Goal: Information Seeking & Learning: Learn about a topic

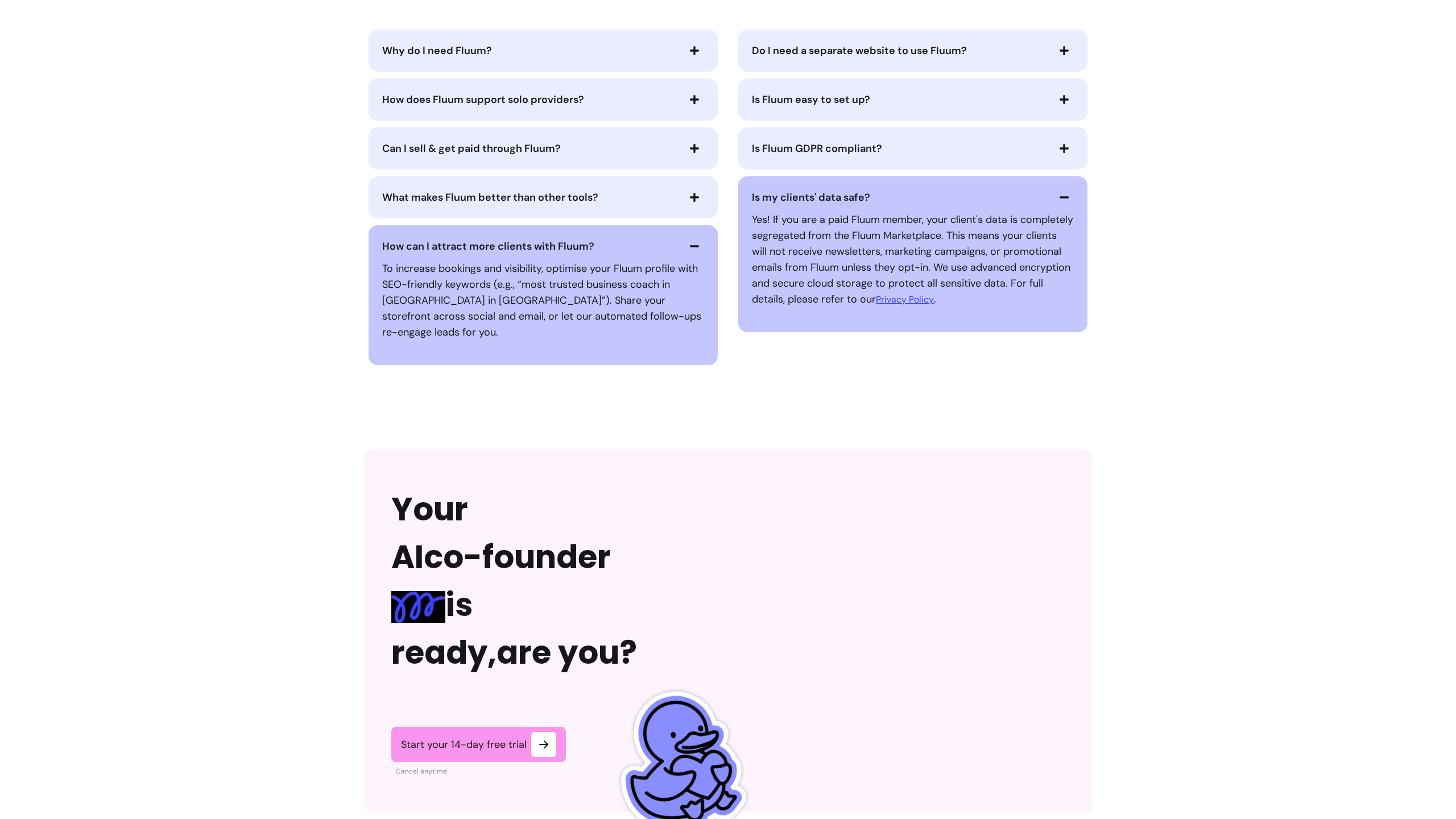
scroll to position [2646, 0]
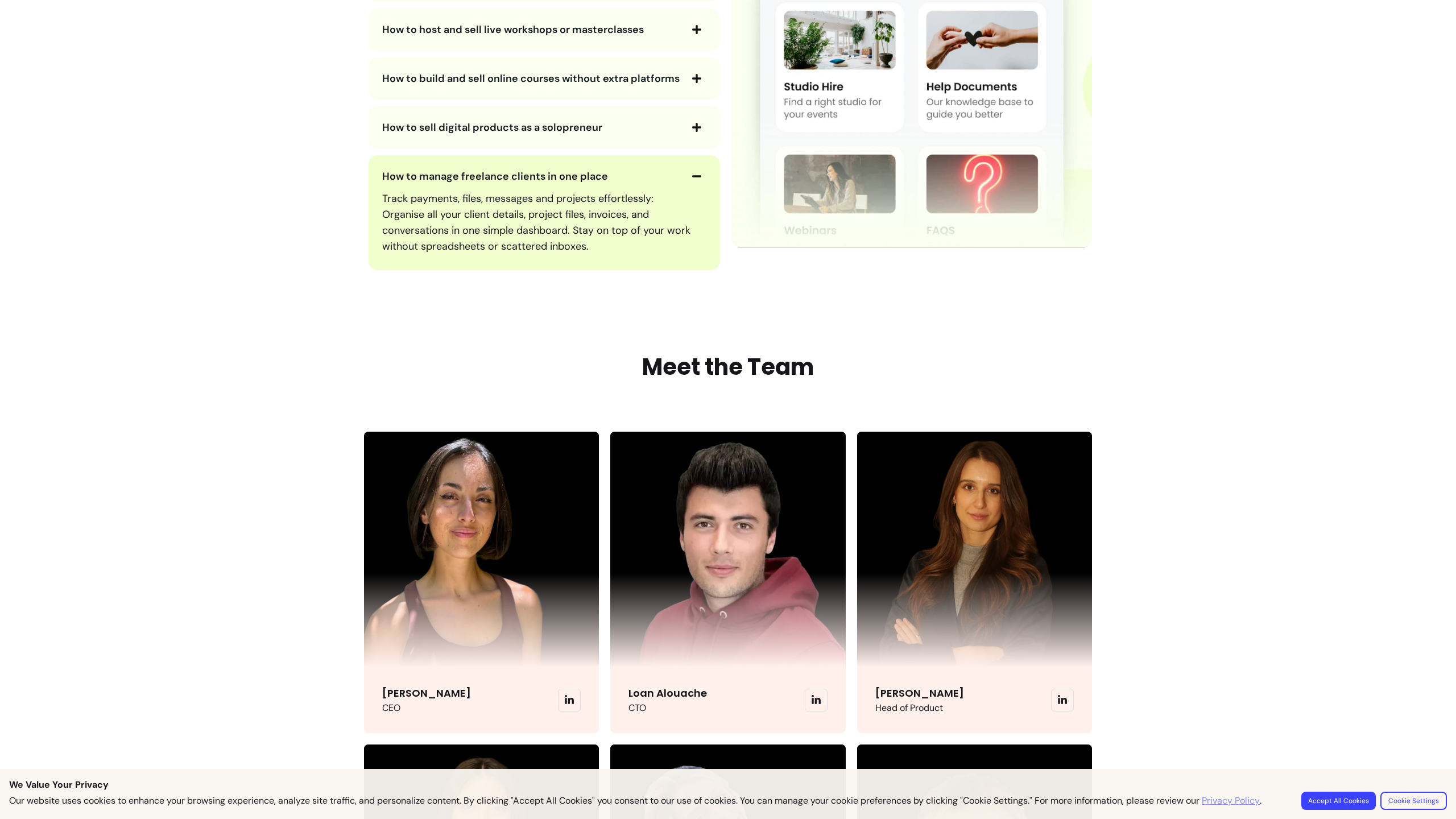
scroll to position [3181, 0]
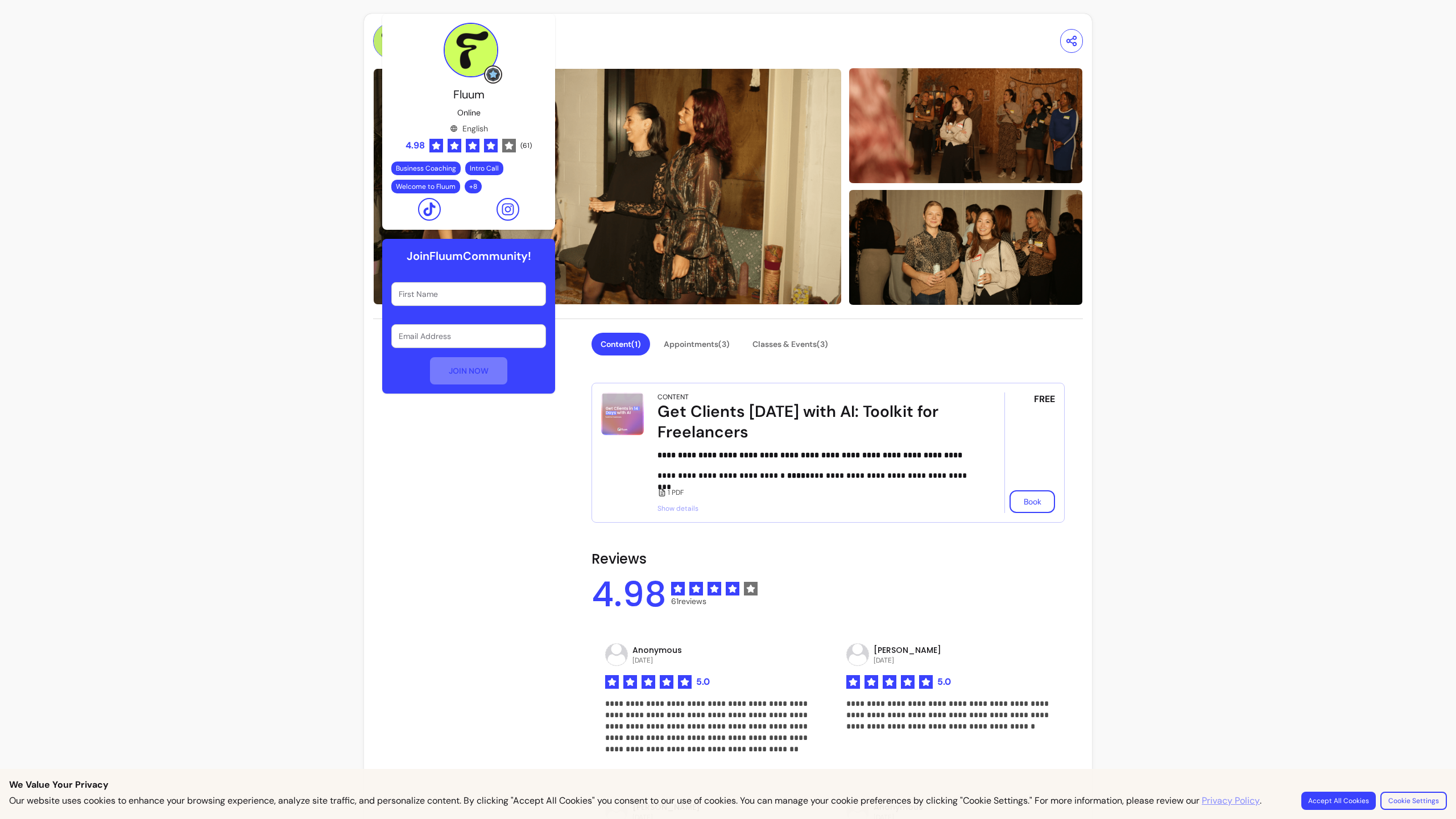
scroll to position [714, 0]
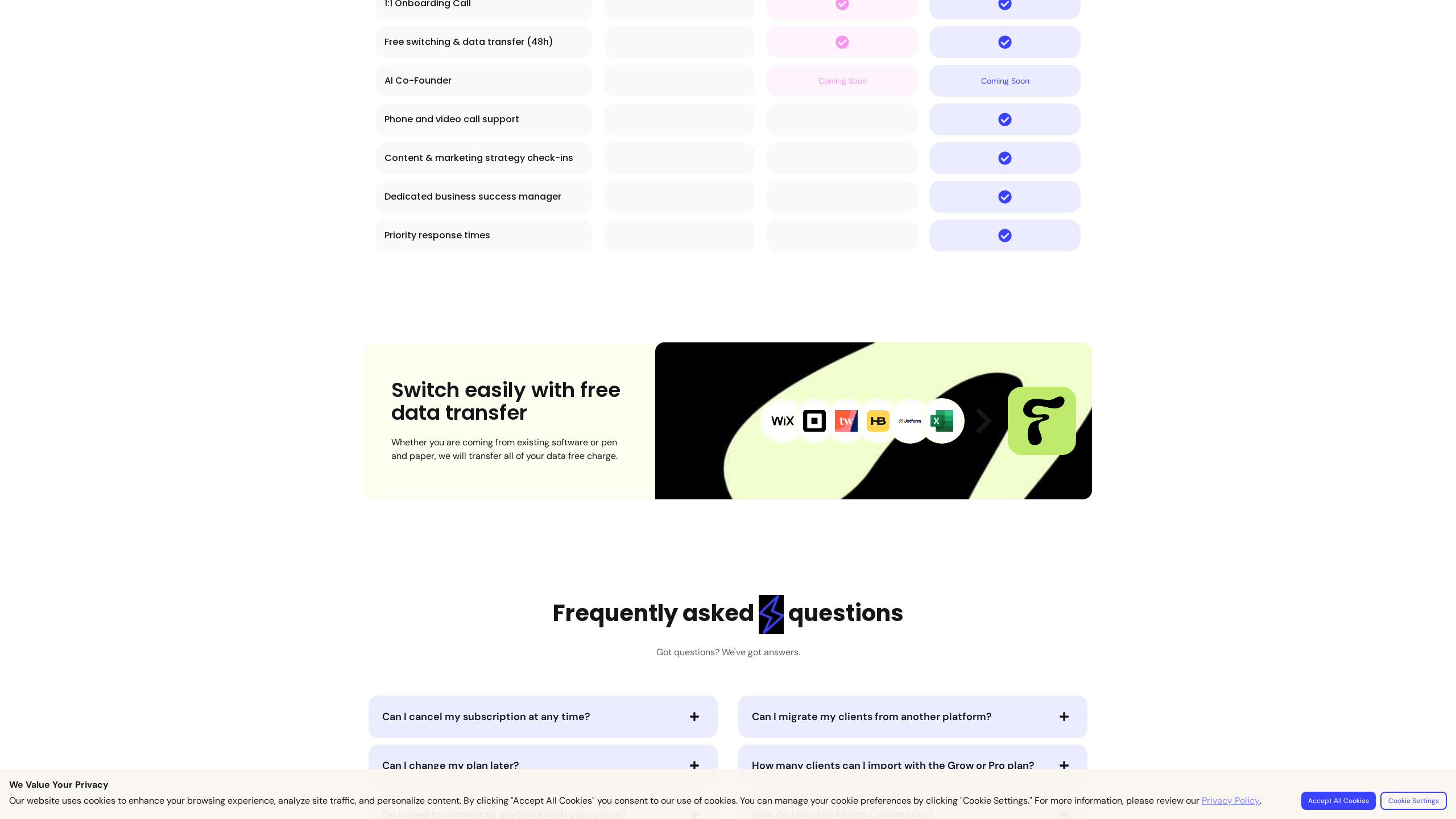
scroll to position [5566, 0]
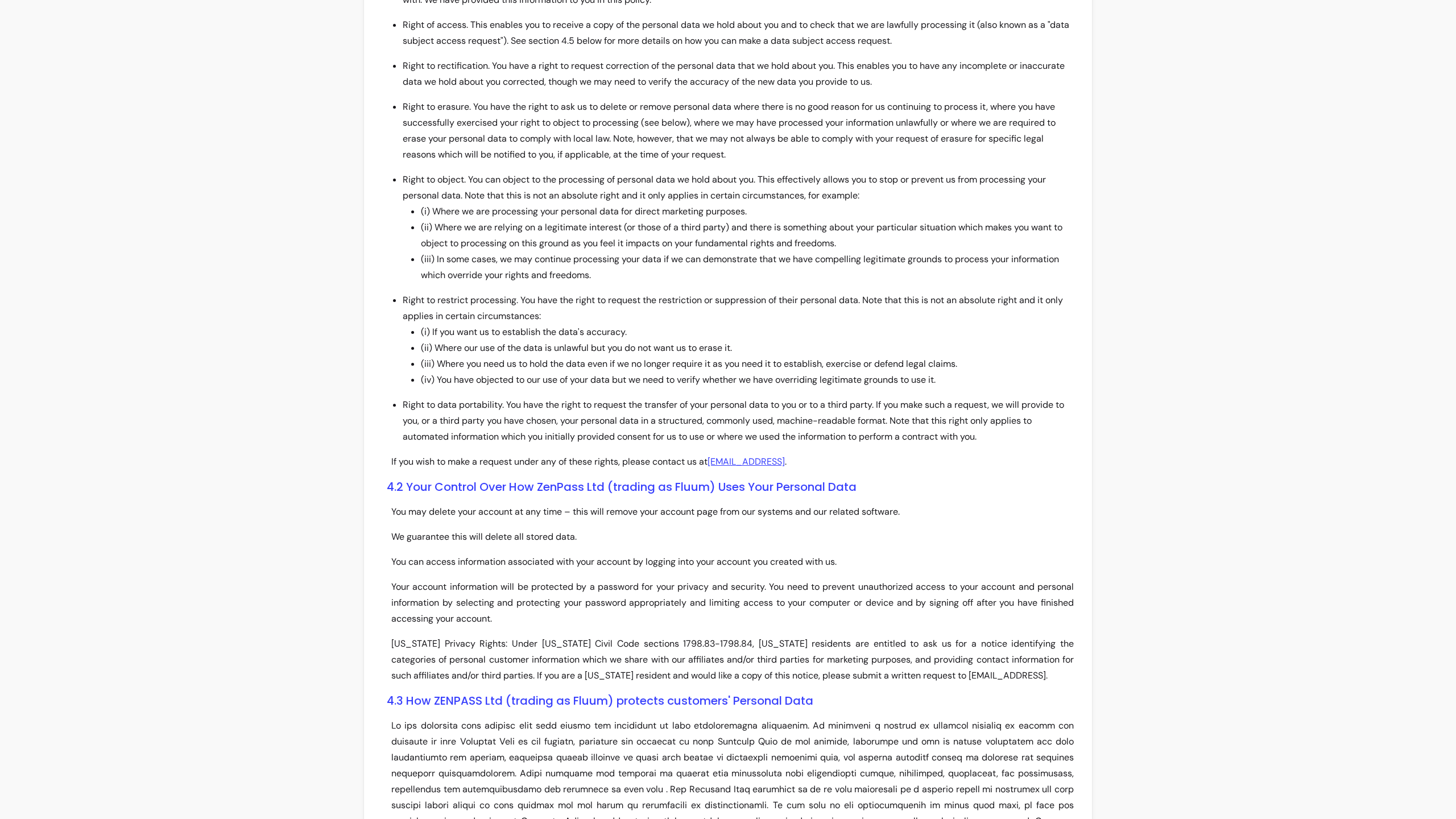
scroll to position [3181, 0]
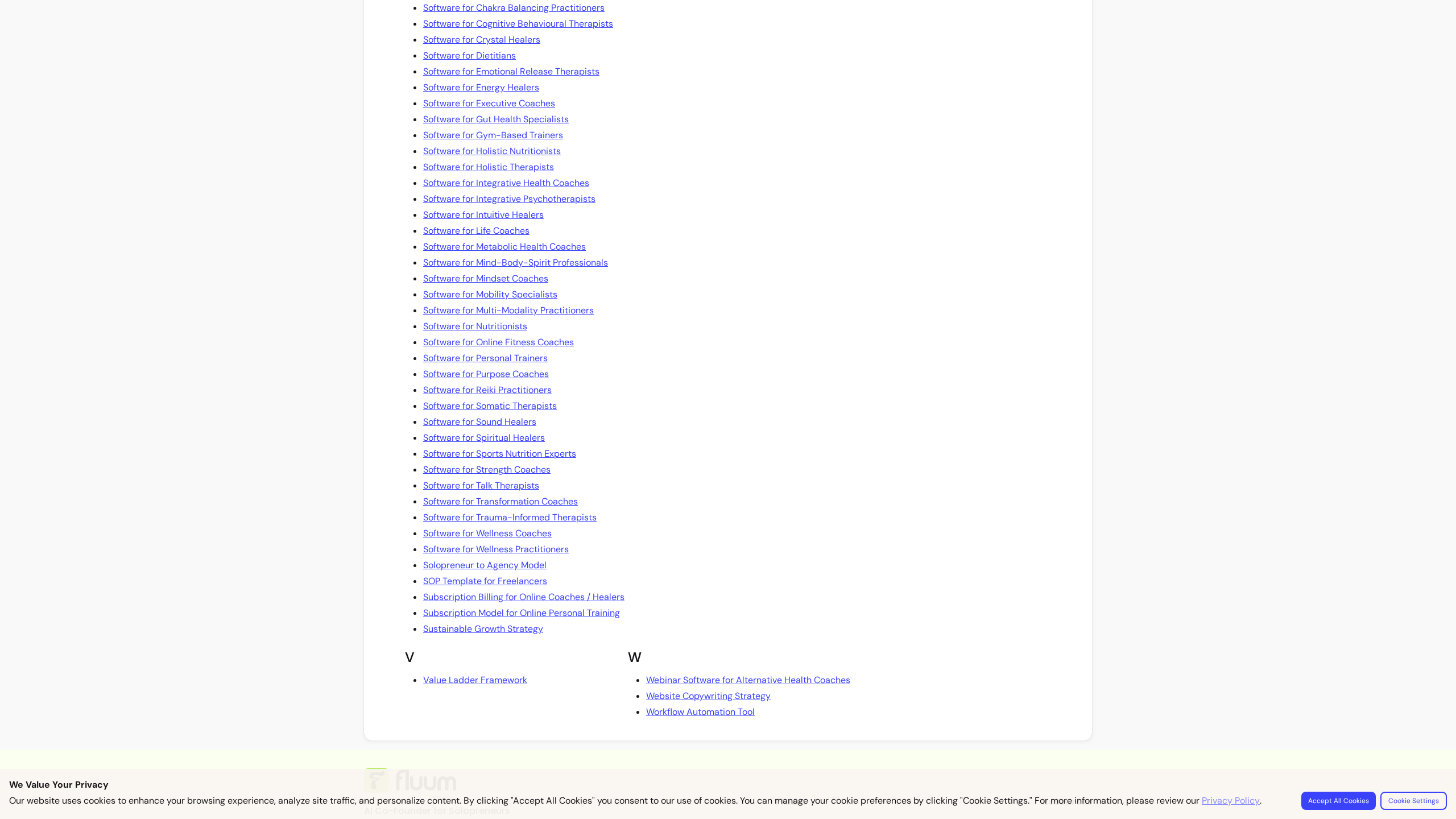
scroll to position [1853, 0]
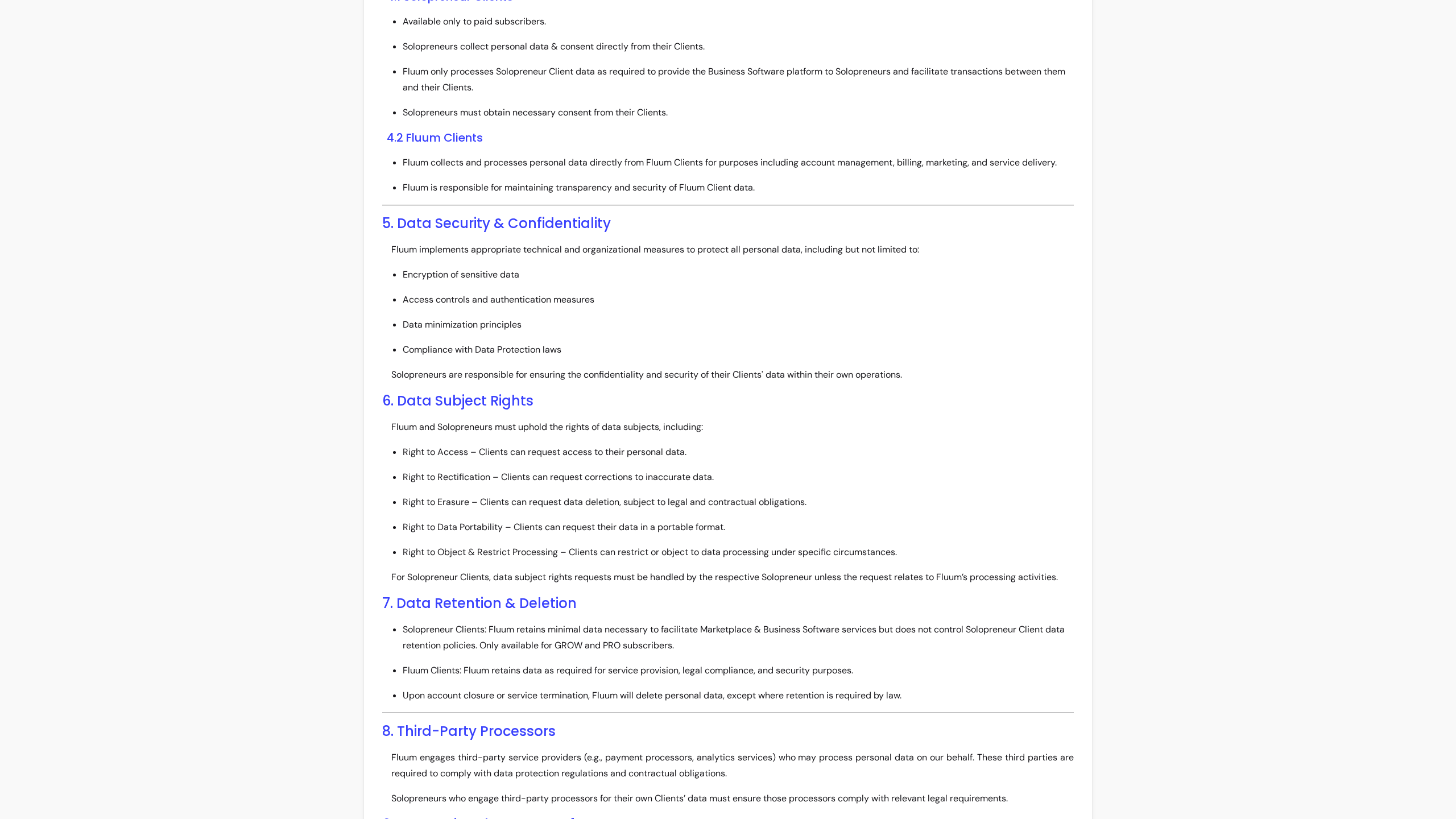
scroll to position [1381, 0]
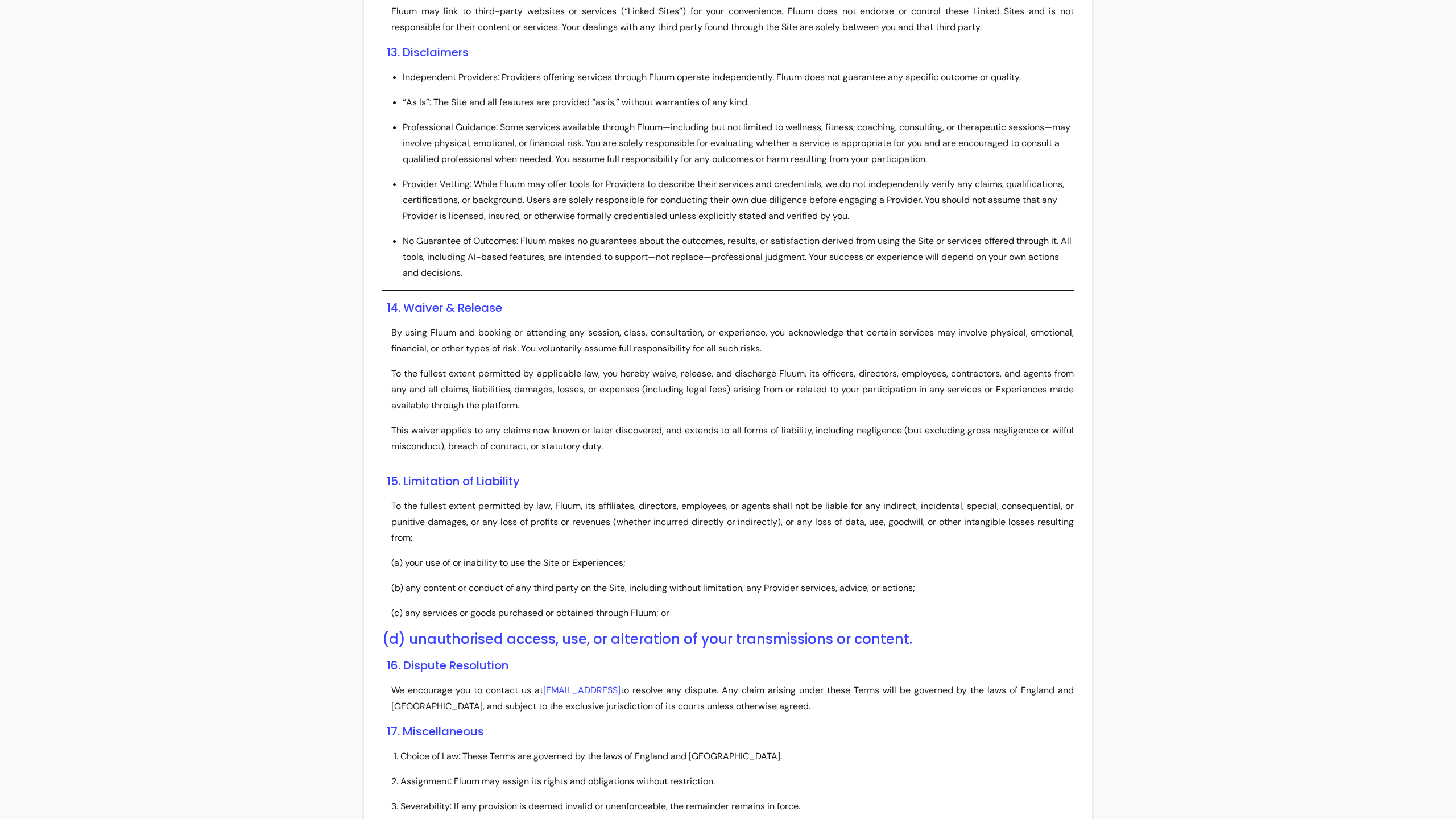
scroll to position [2831, 0]
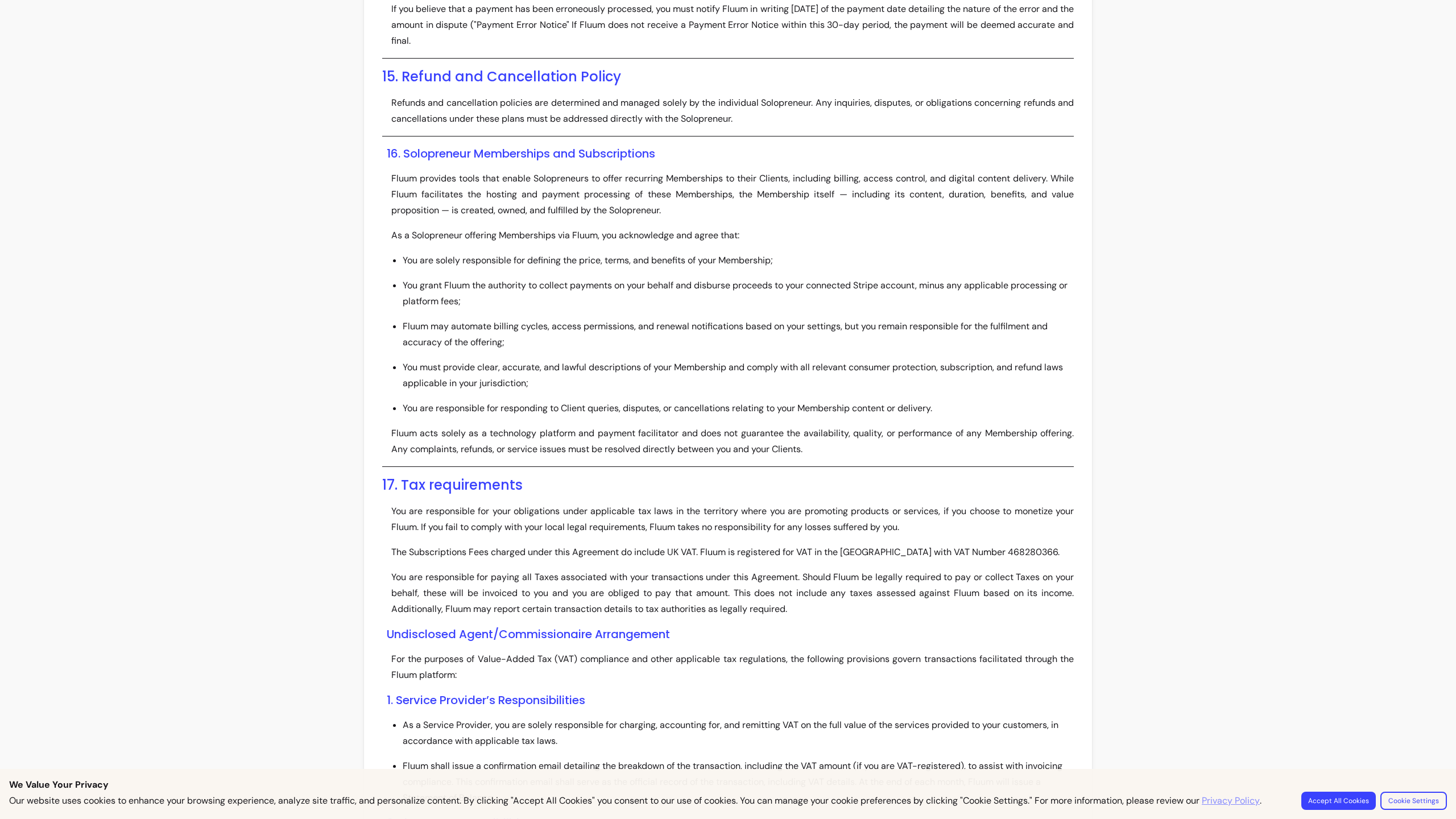
scroll to position [4771, 0]
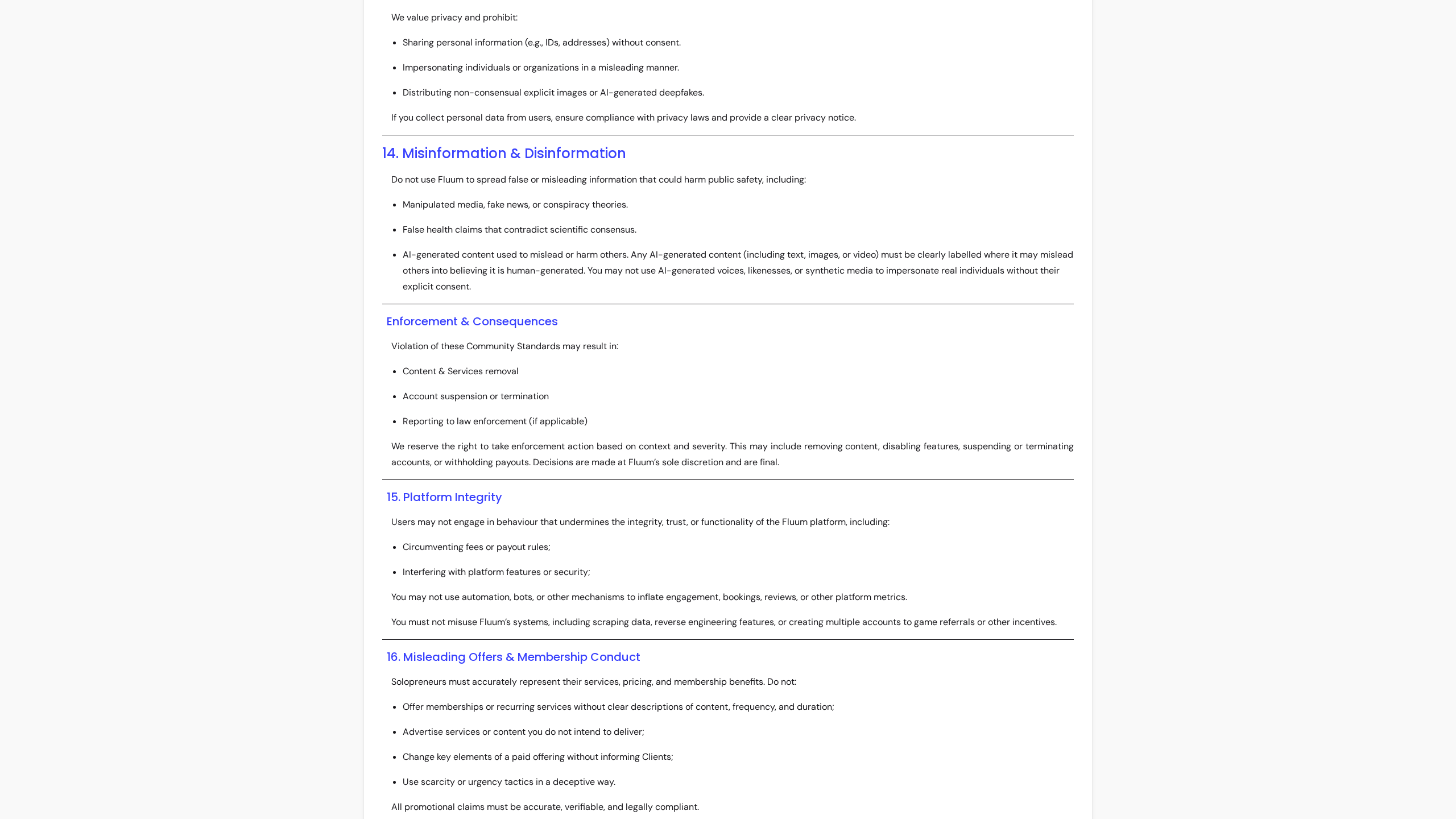
scroll to position [2285, 0]
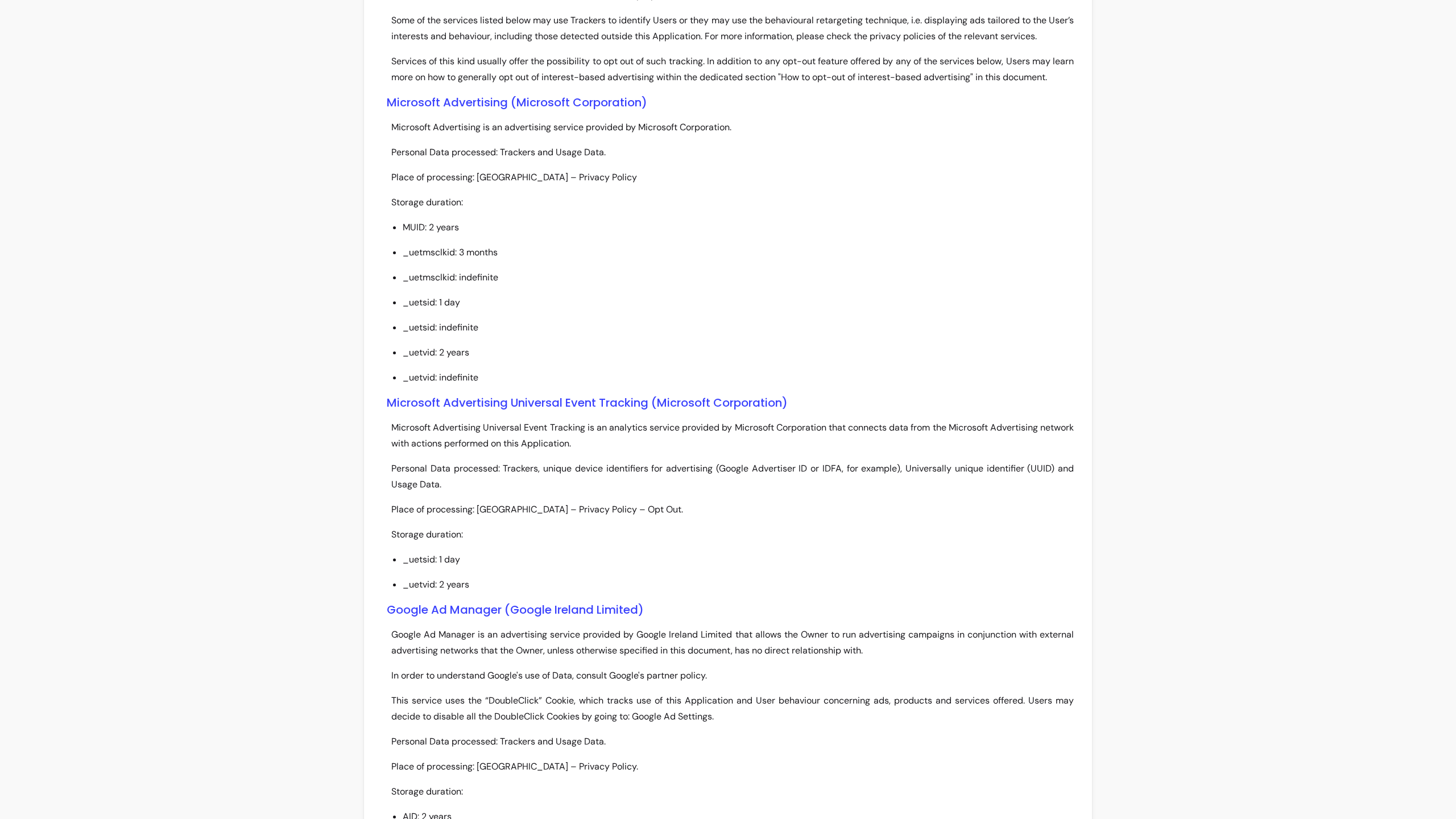
scroll to position [3181, 0]
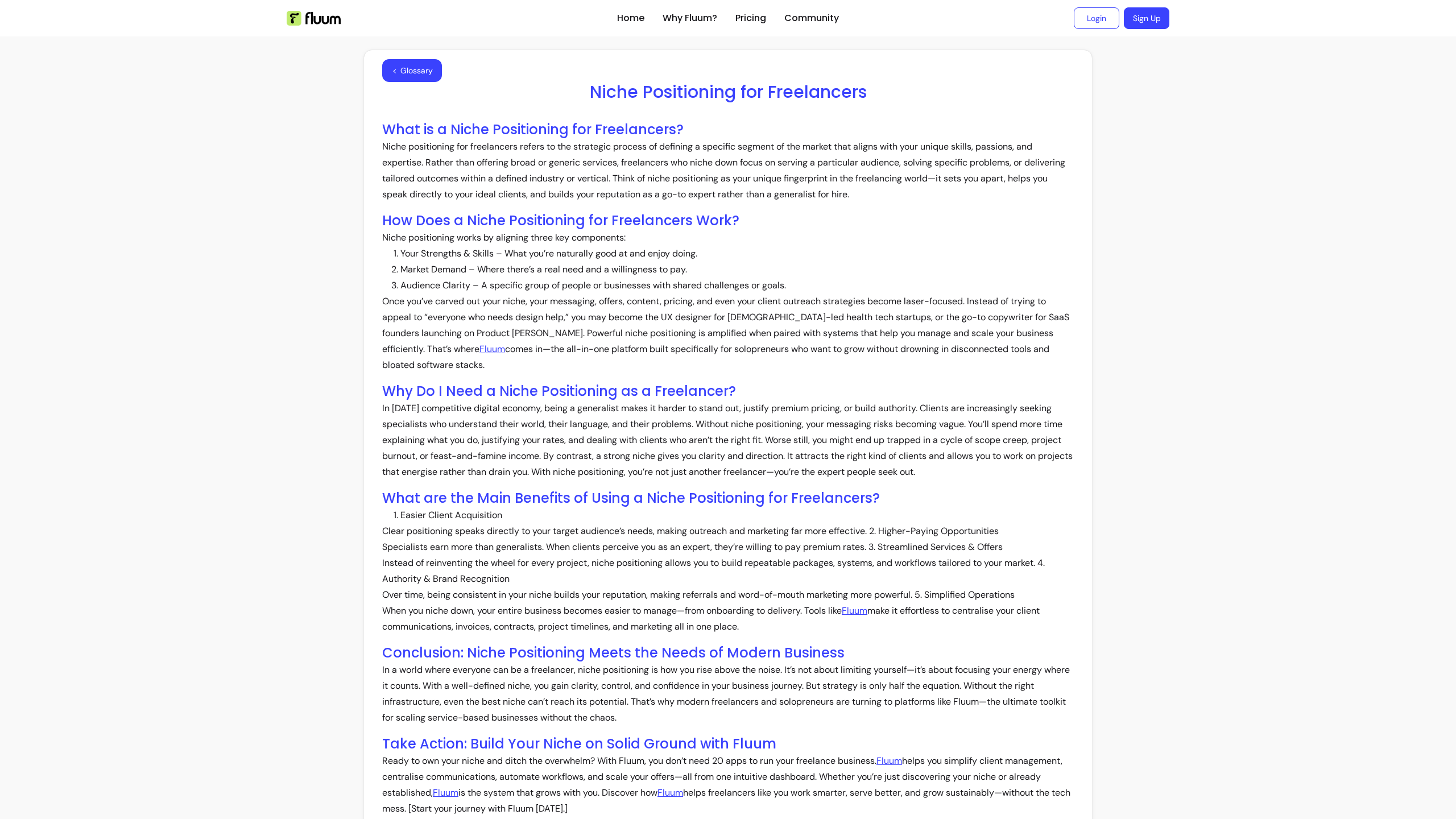
scroll to position [398, 0]
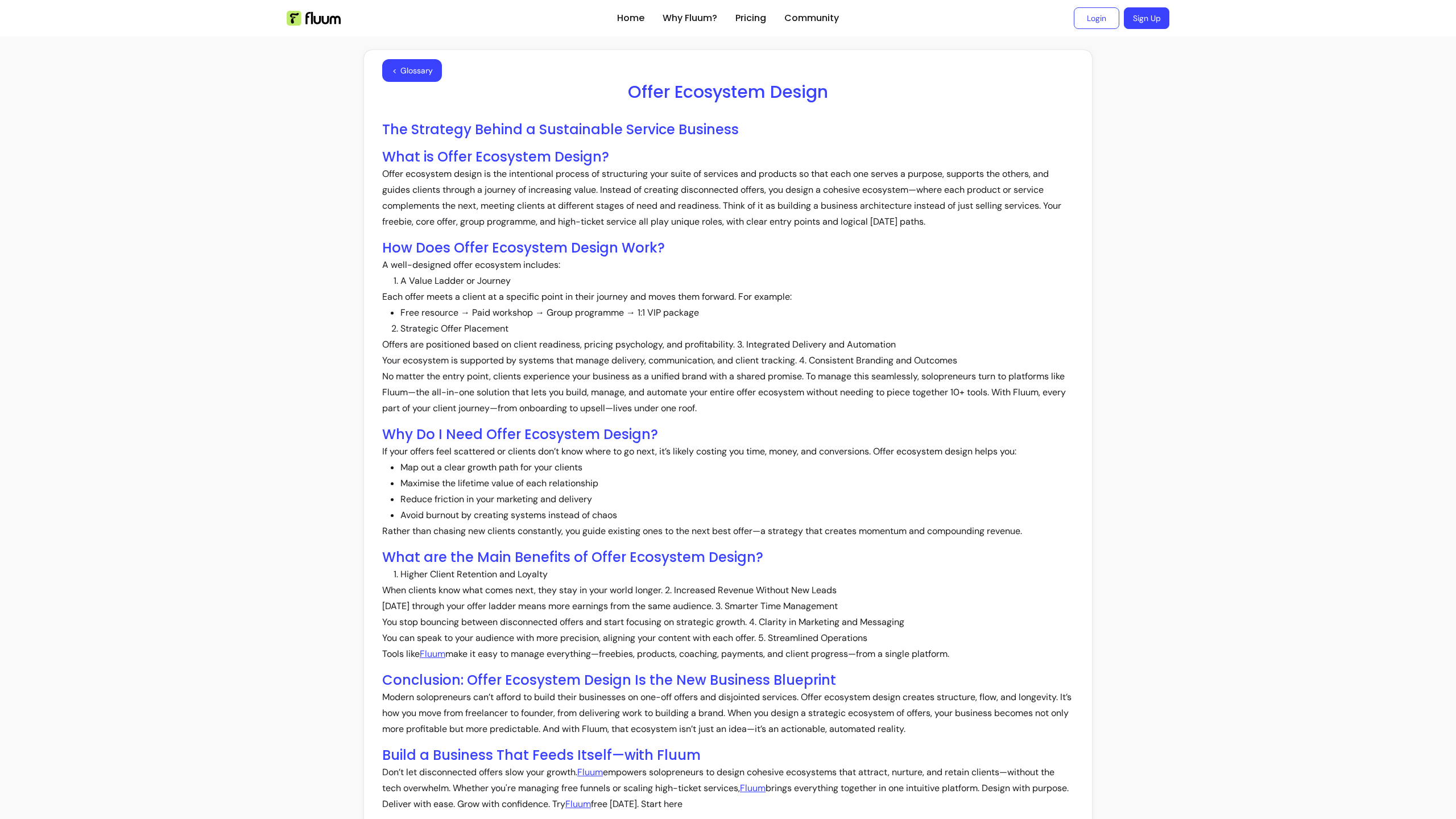
scroll to position [410, 0]
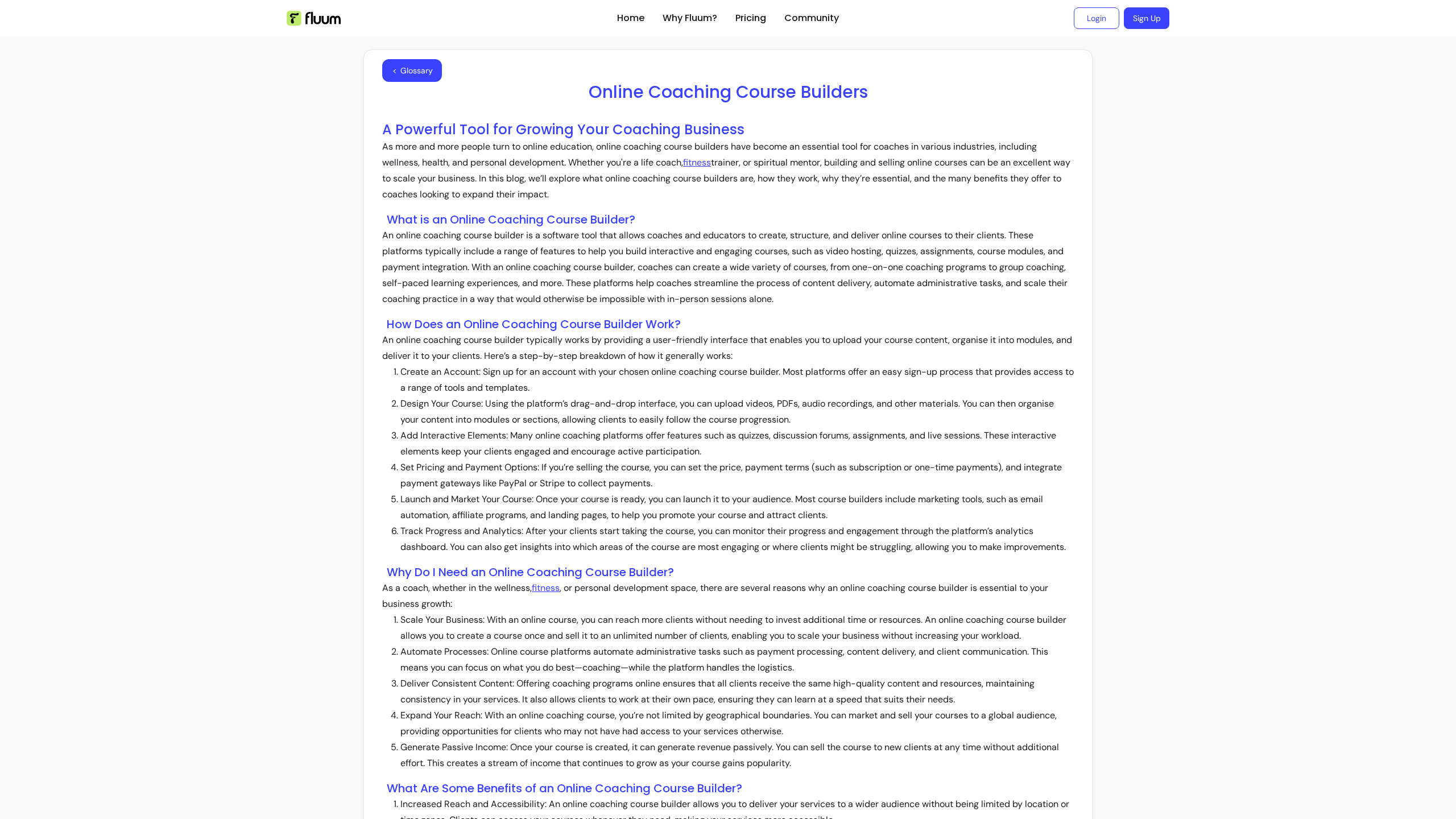
scroll to position [773, 0]
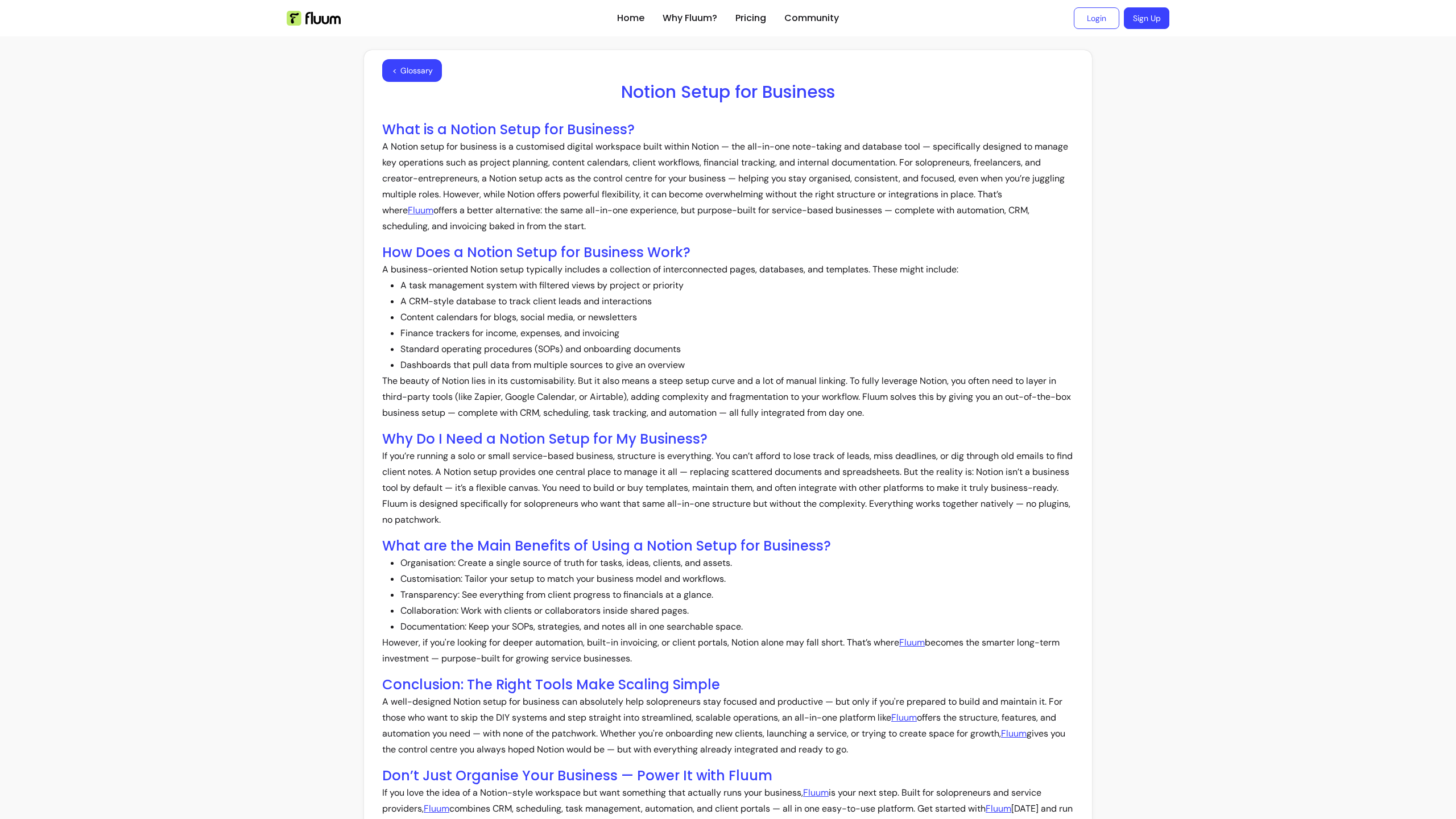
scroll to position [433, 0]
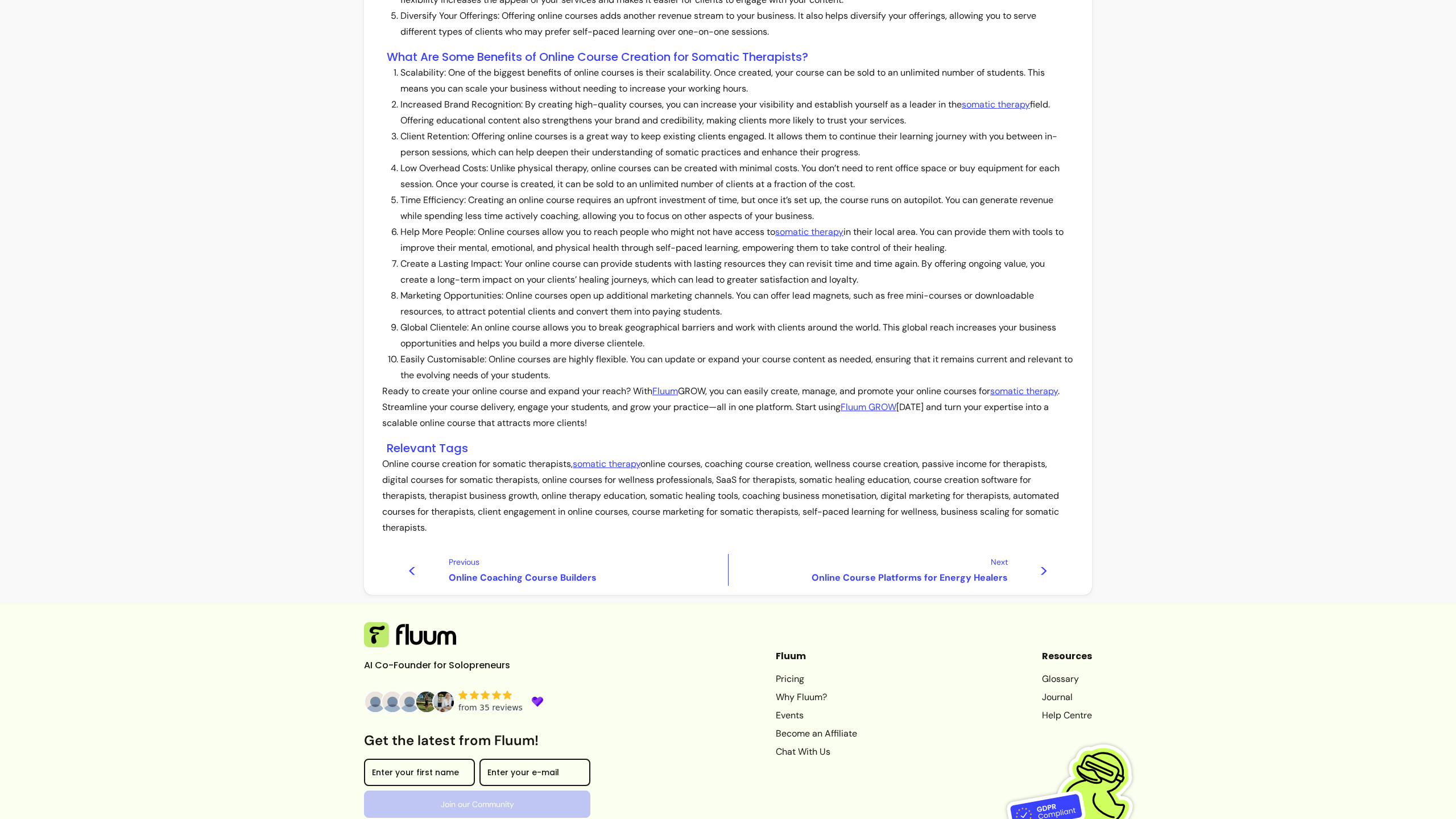
scroll to position [885, 0]
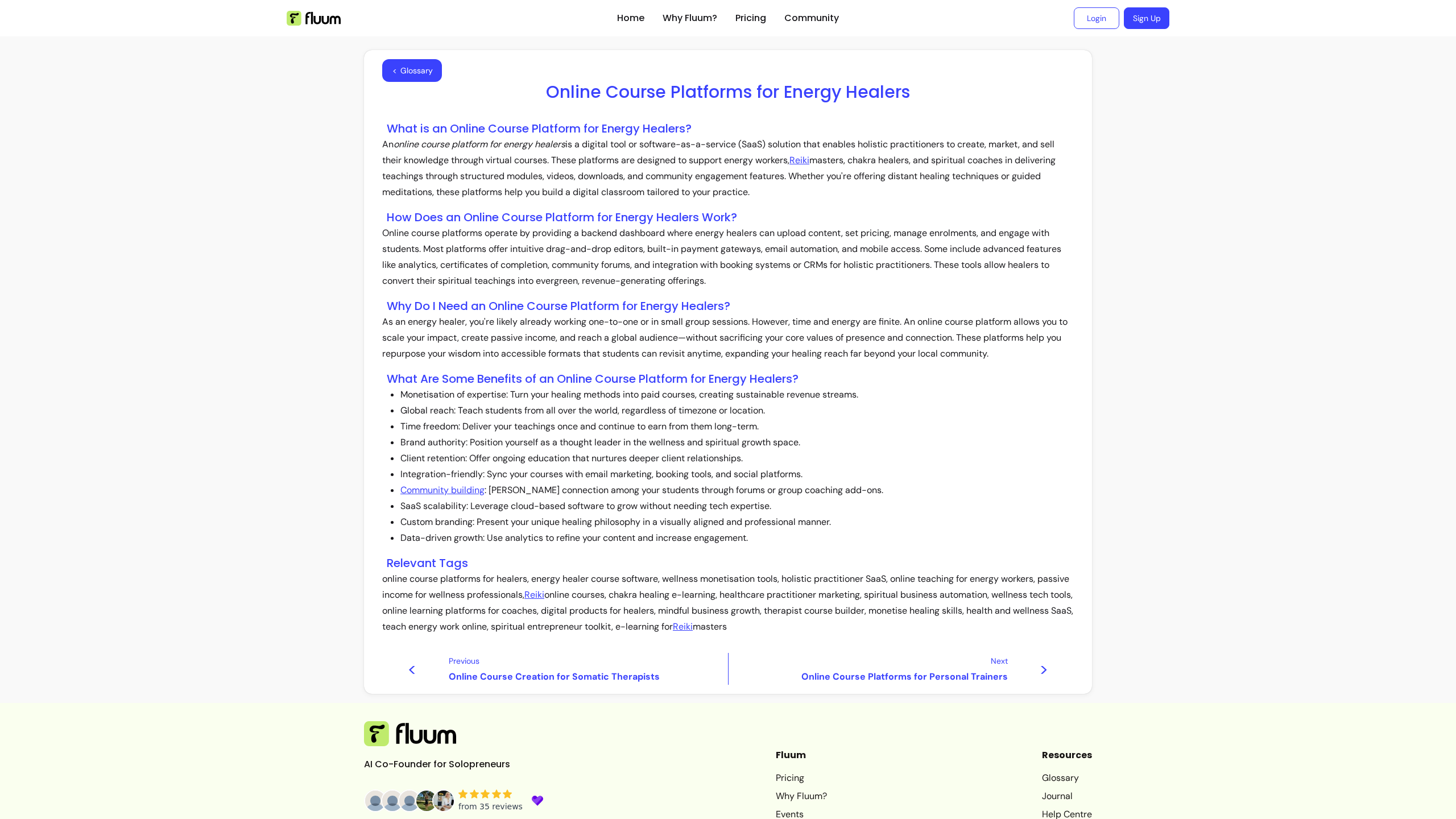
scroll to position [160, 0]
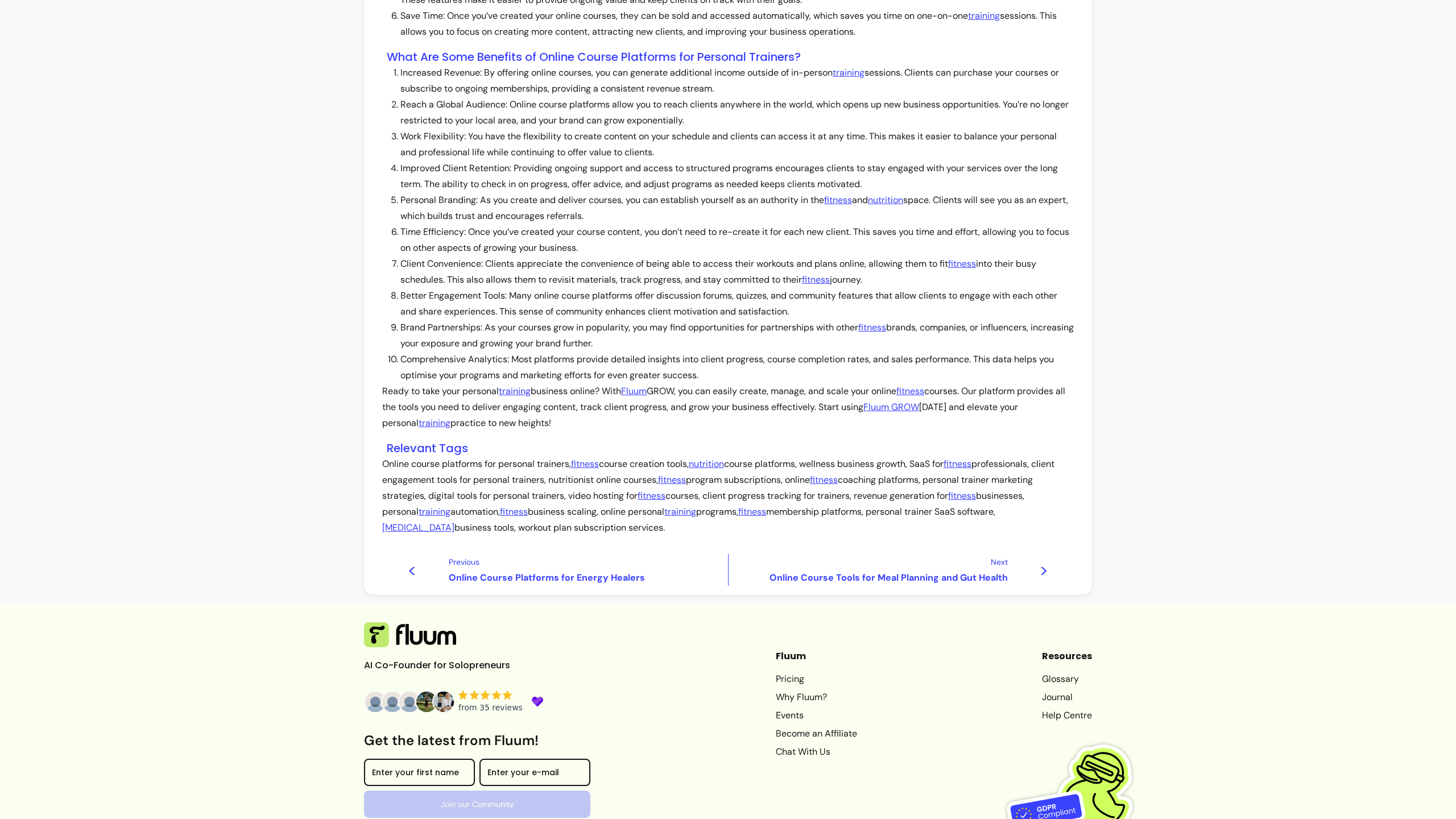
scroll to position [853, 0]
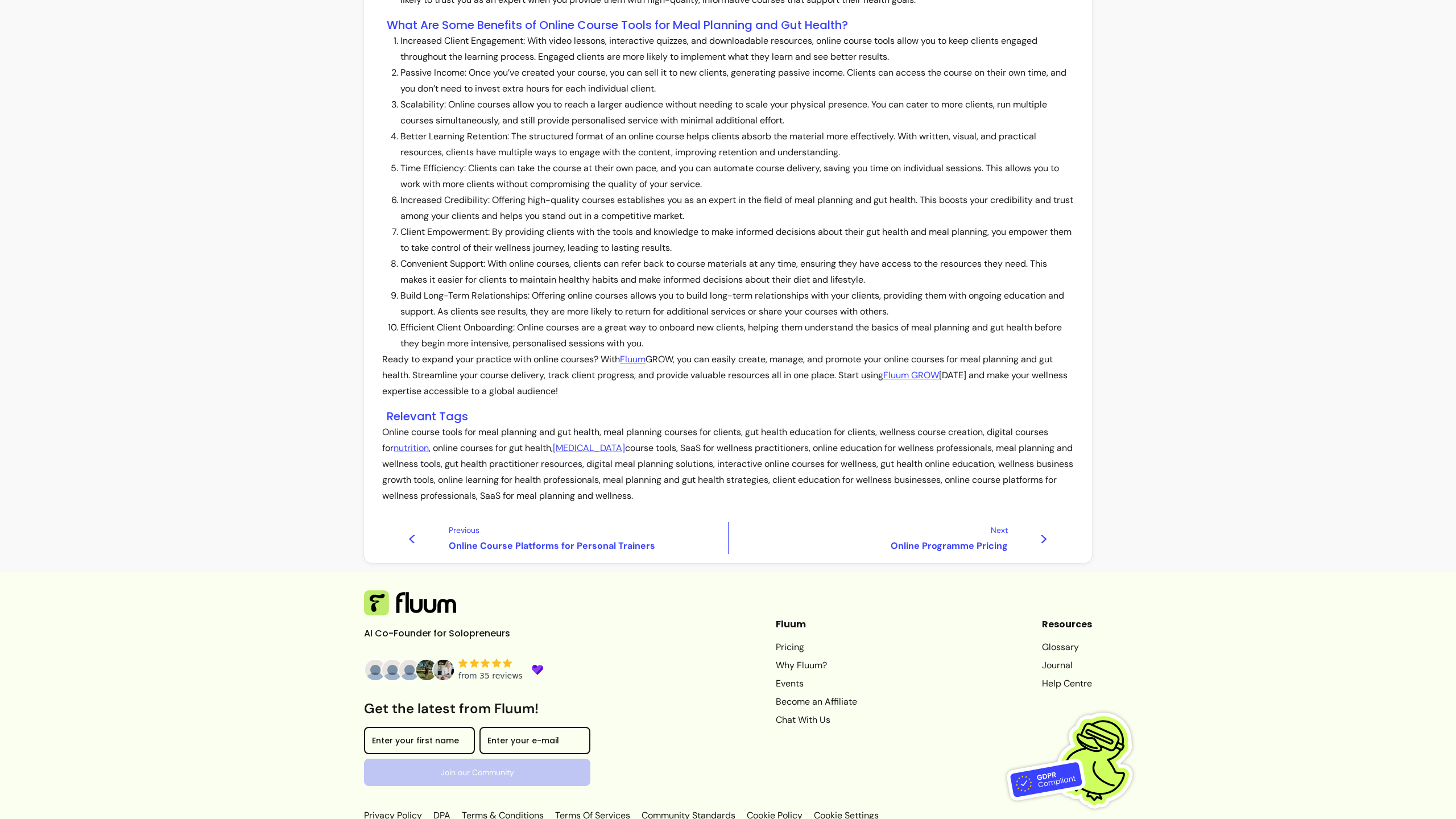
scroll to position [822, 0]
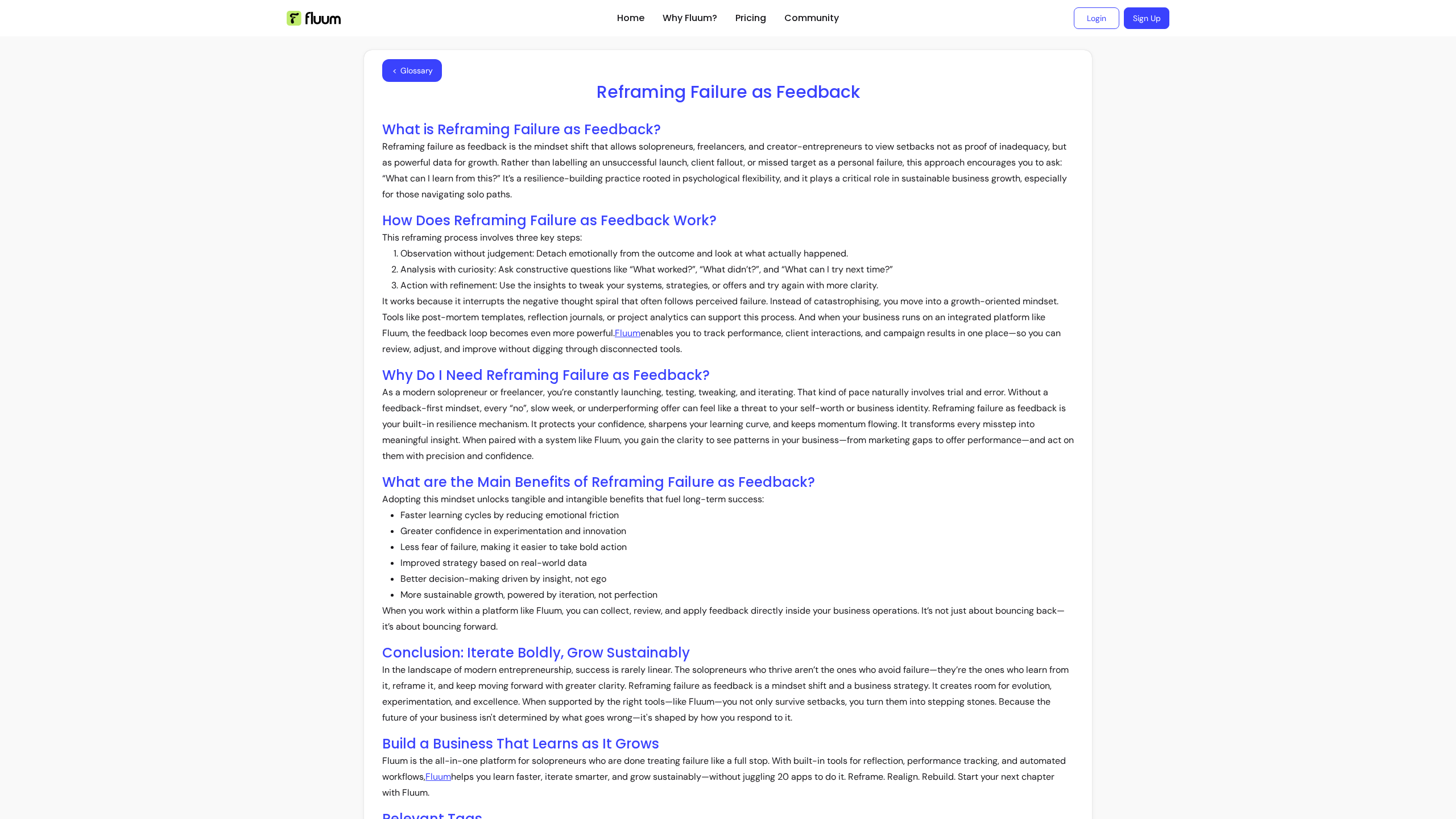
scroll to position [400, 0]
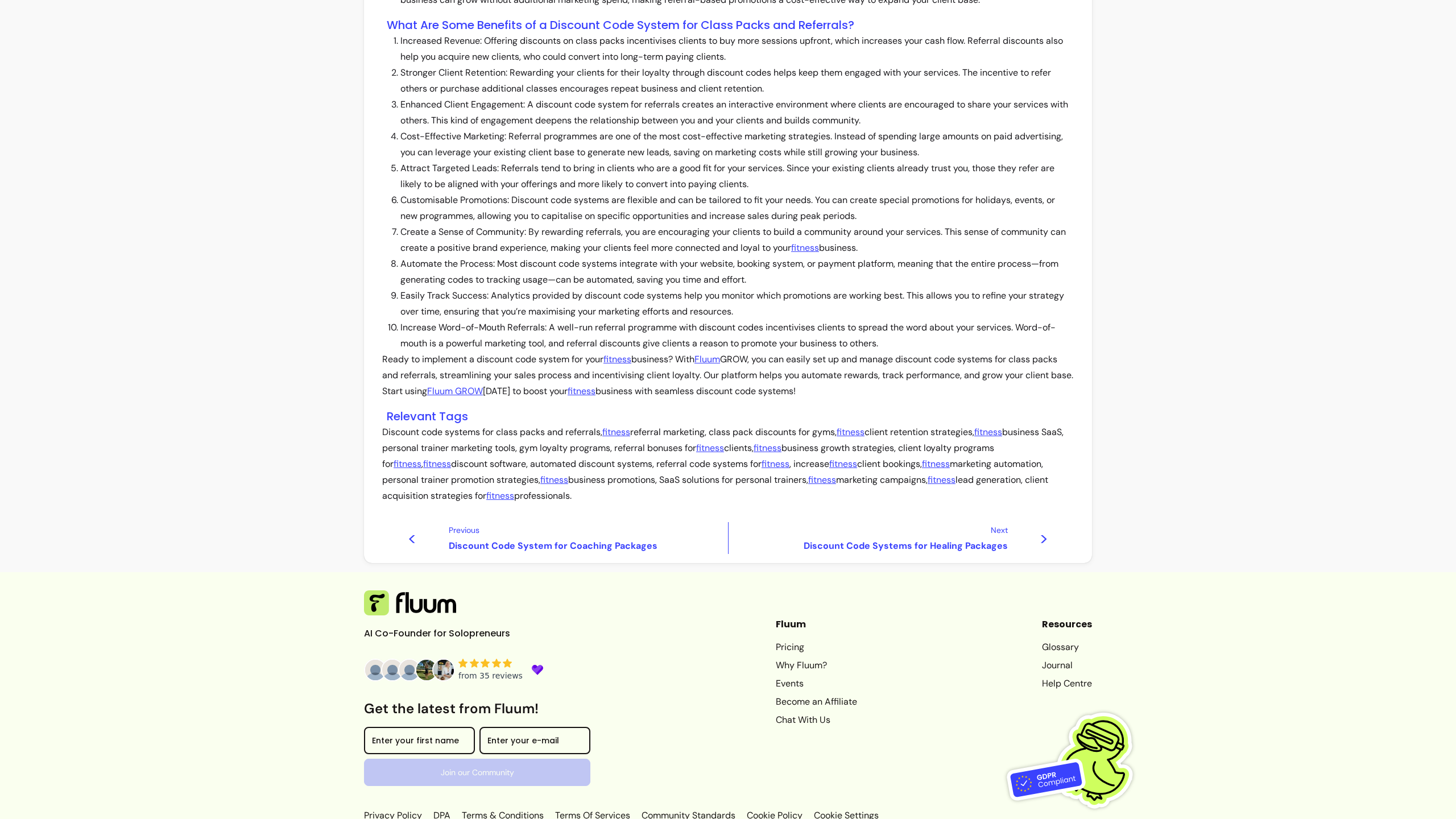
scroll to position [837, 0]
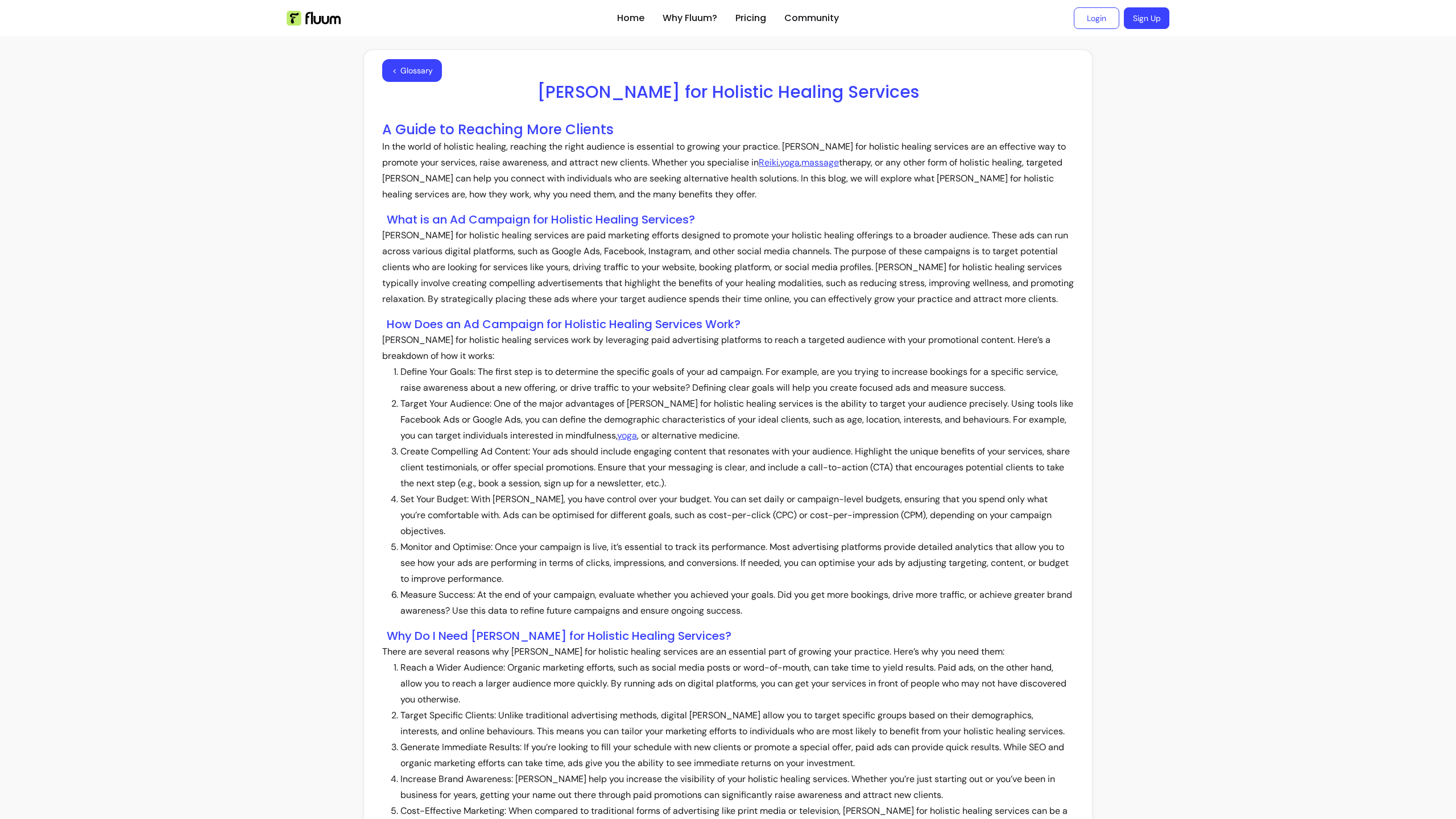
scroll to position [789, 0]
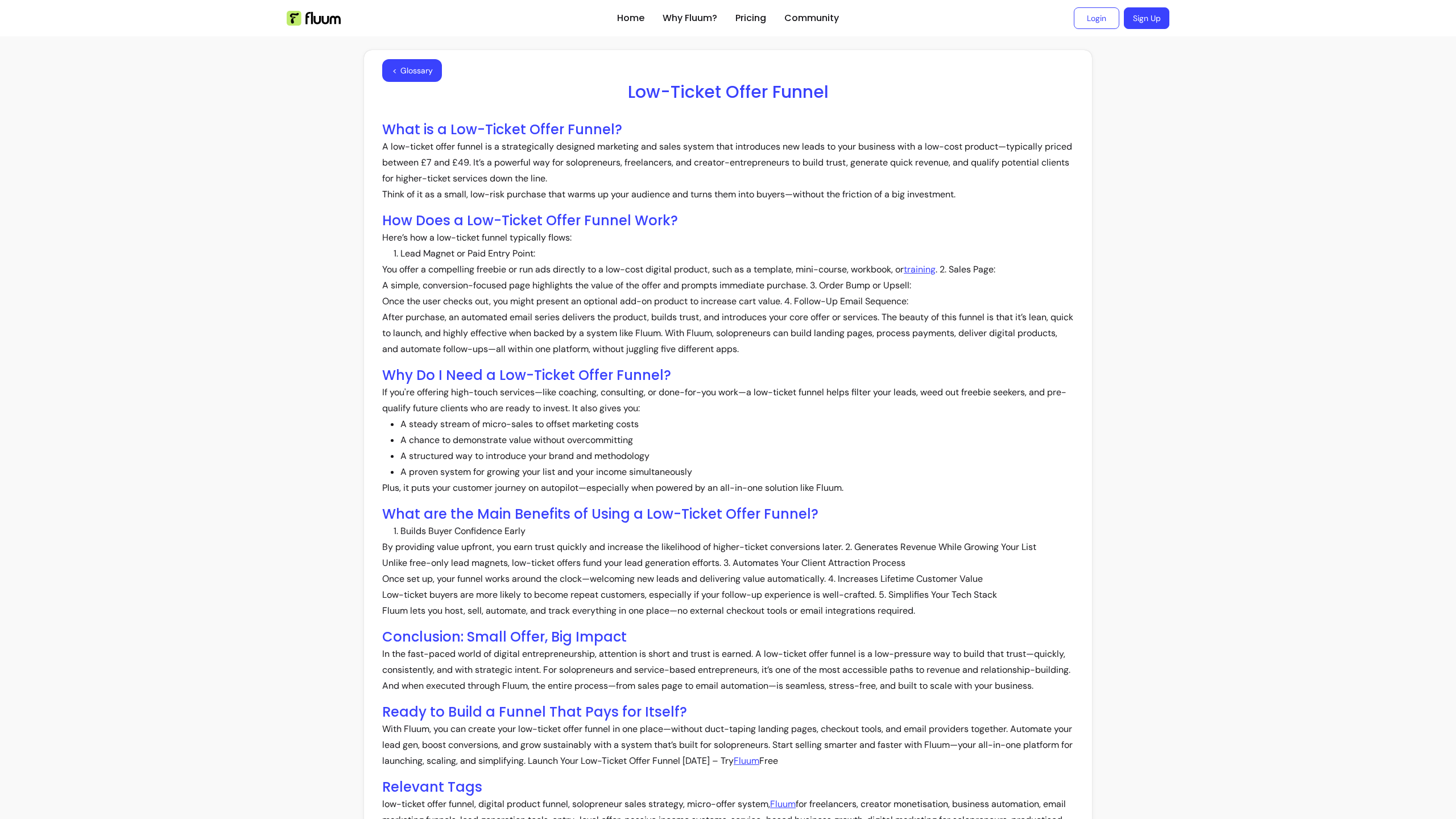
scroll to position [383, 0]
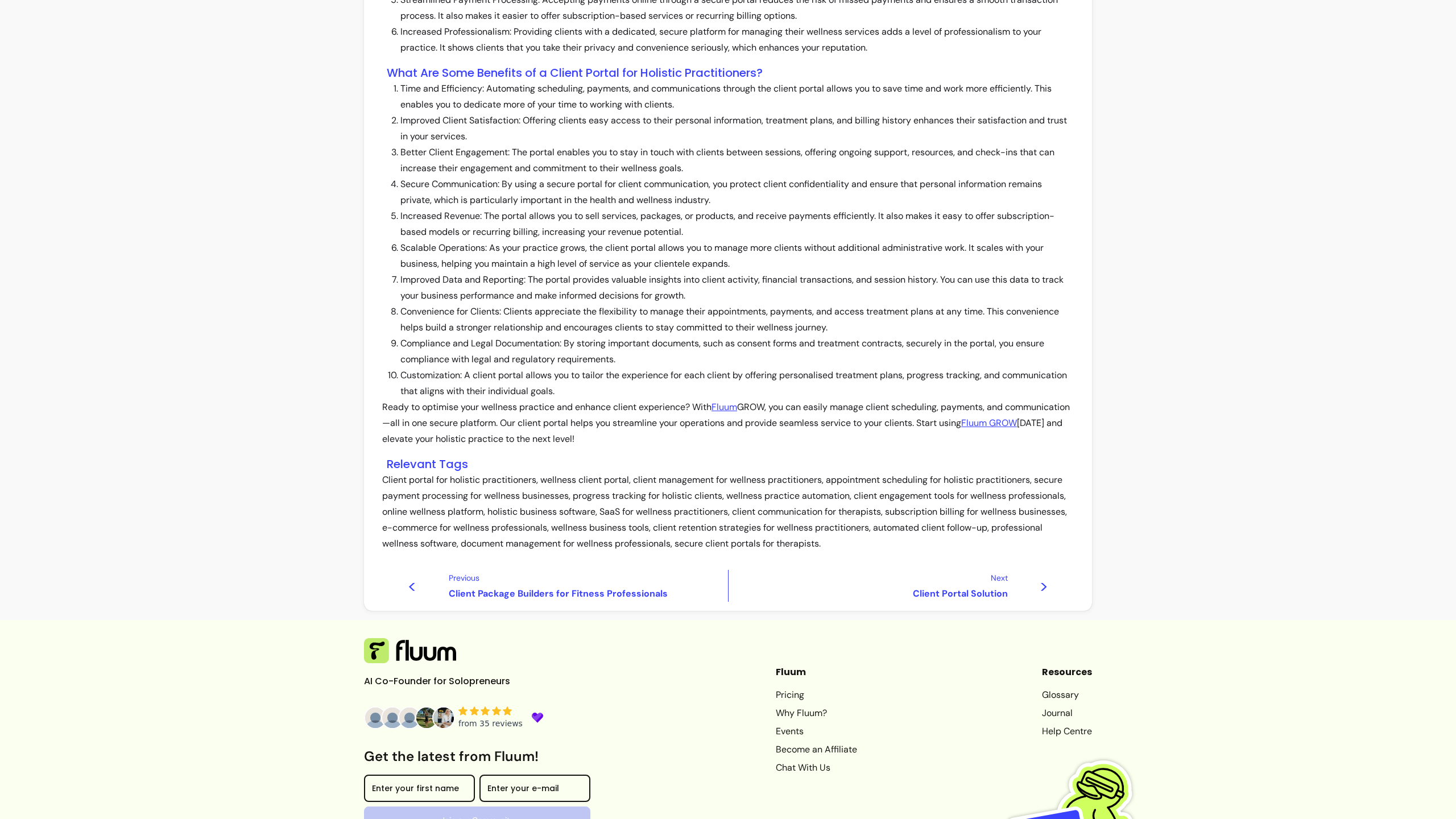
scroll to position [869, 0]
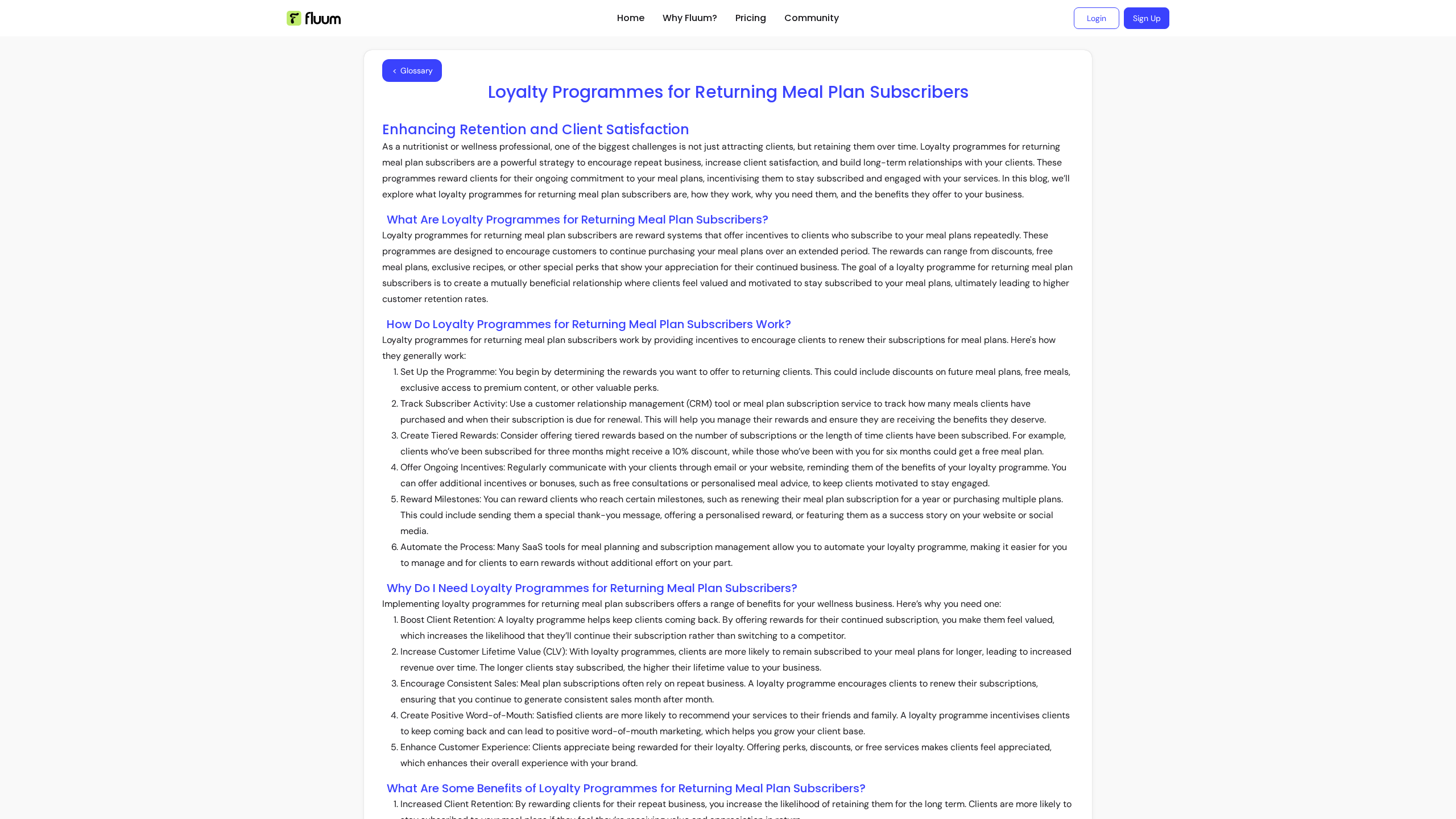
scroll to position [789, 0]
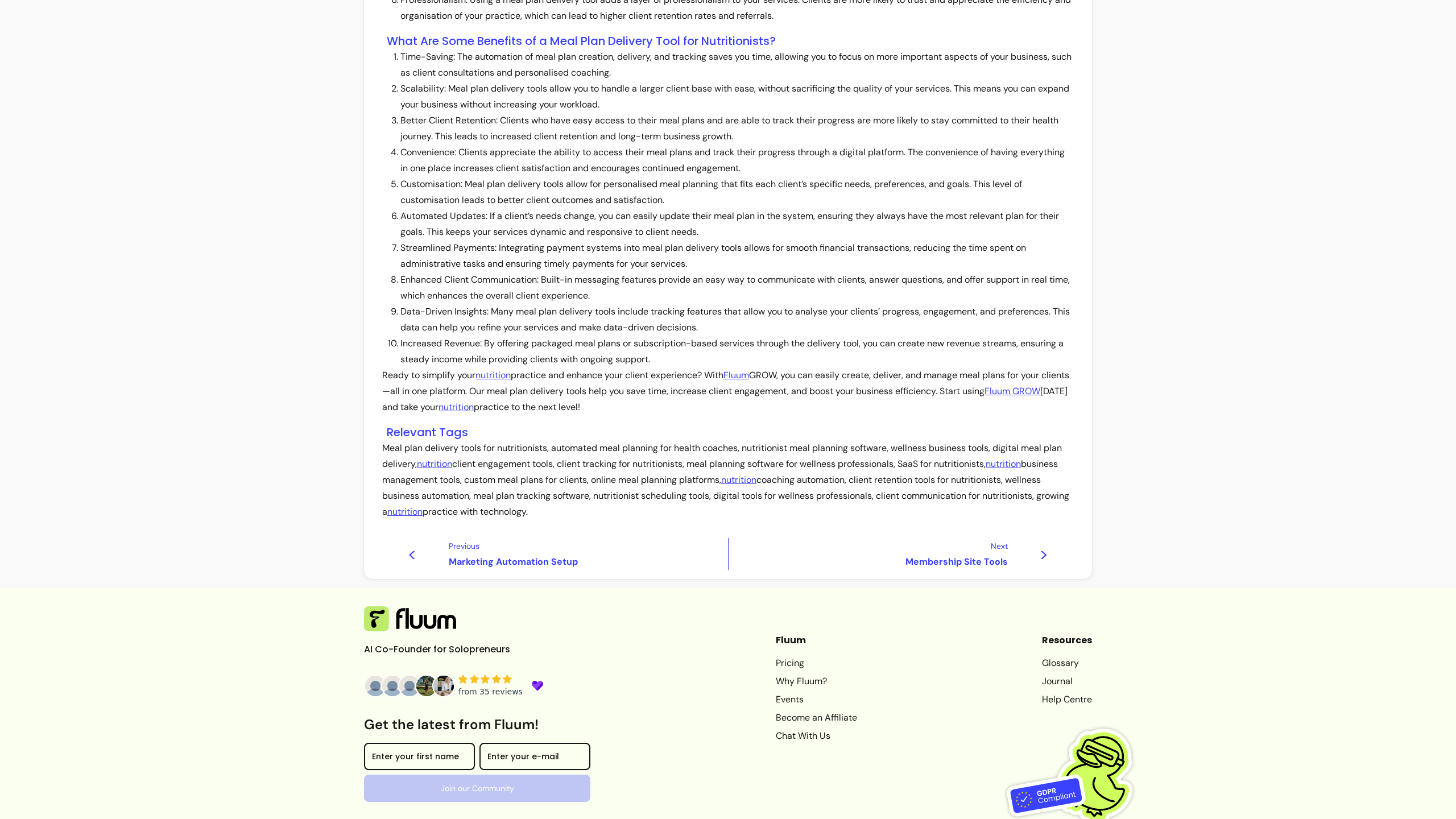
scroll to position [853, 0]
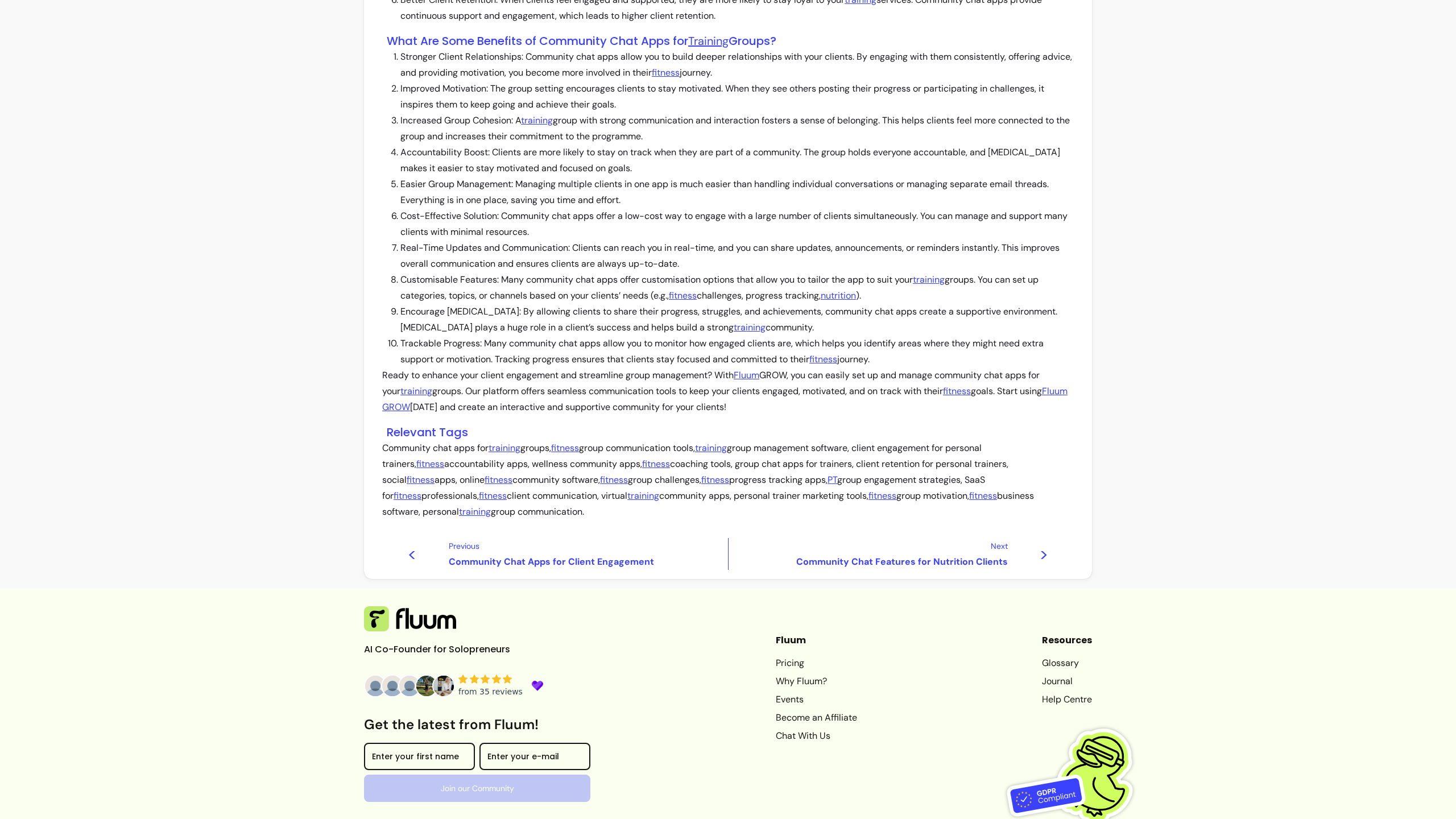
scroll to position [837, 0]
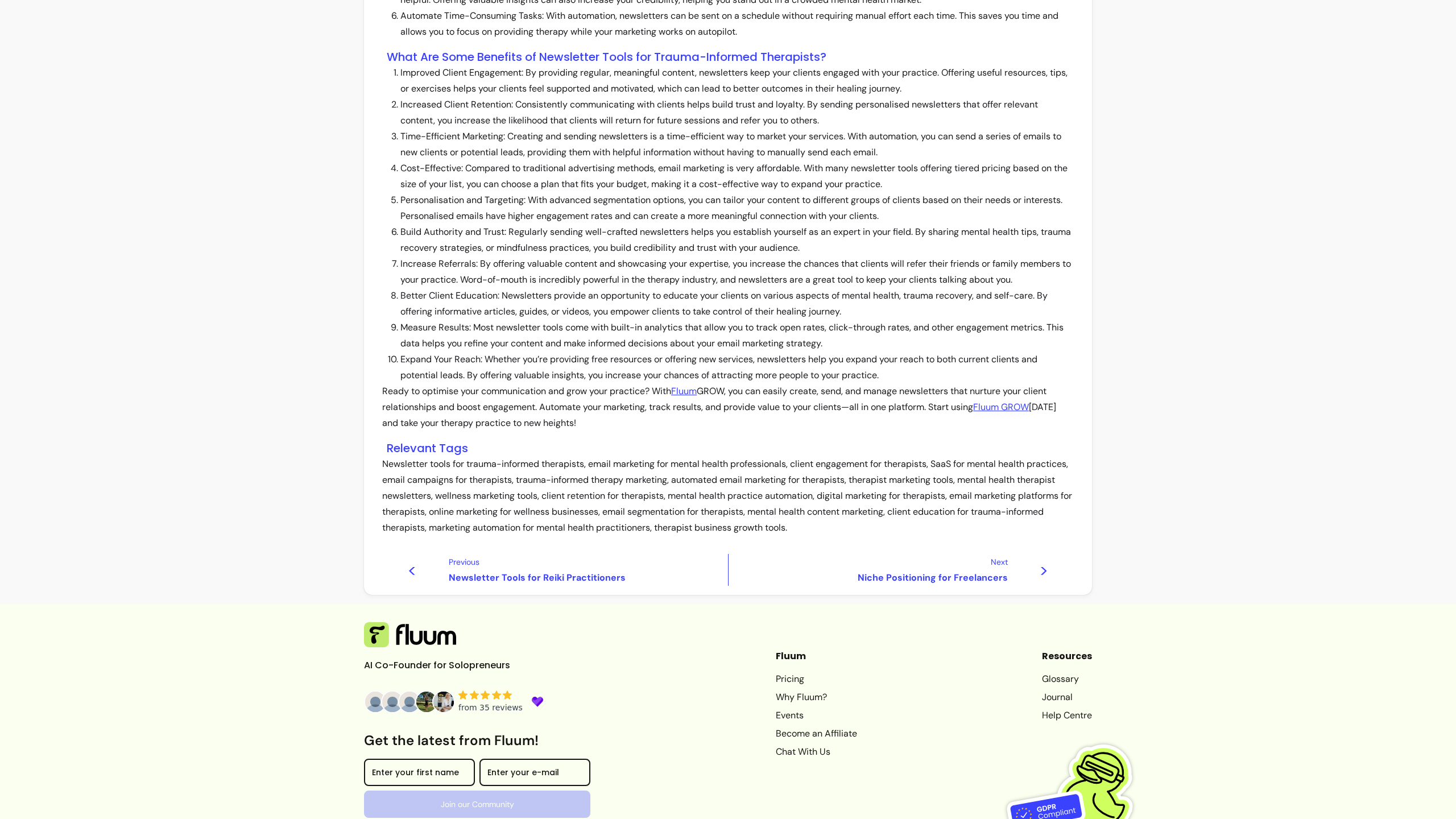
scroll to position [853, 0]
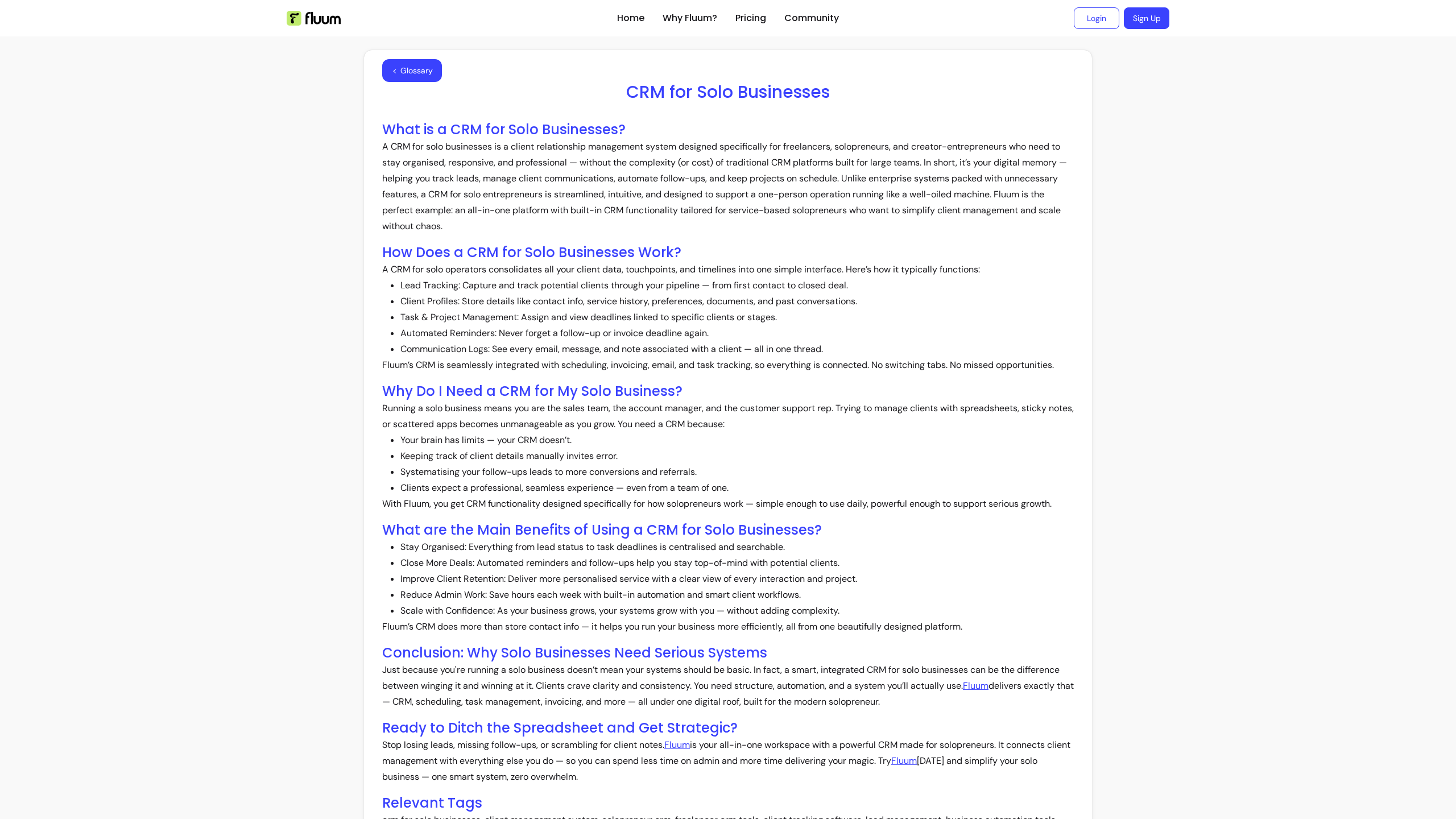
scroll to position [386, 0]
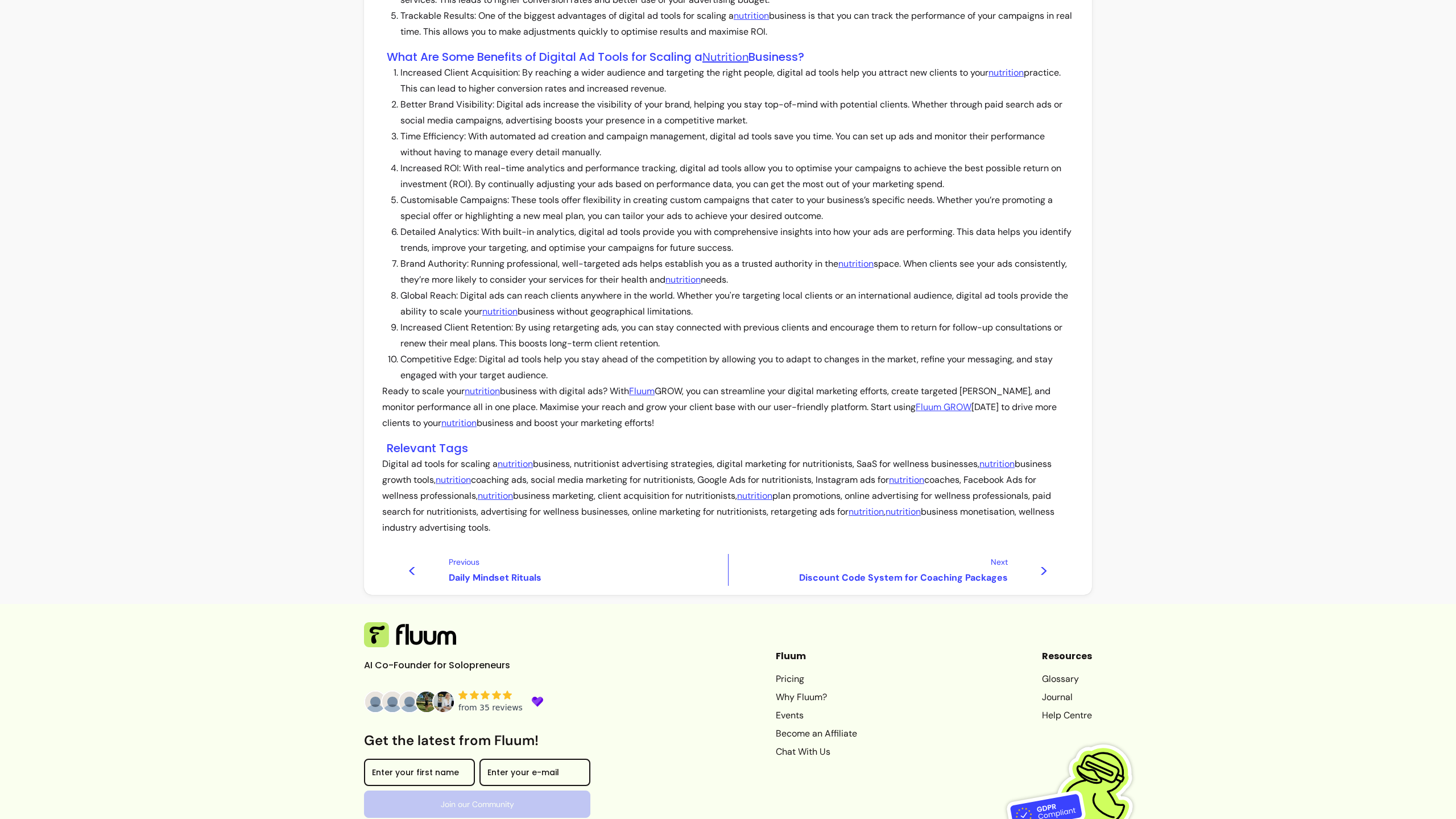
scroll to position [853, 0]
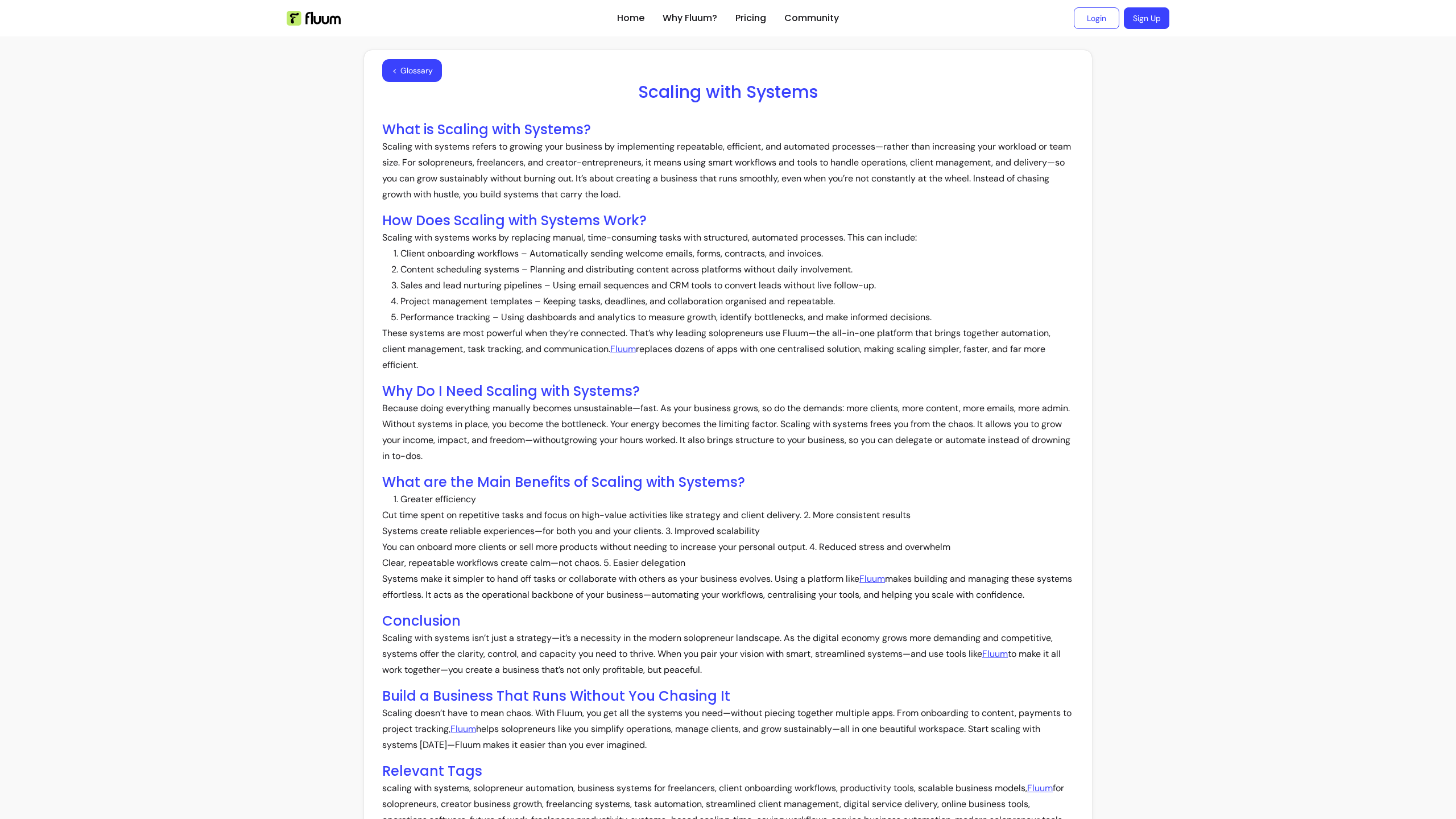
scroll to position [350, 0]
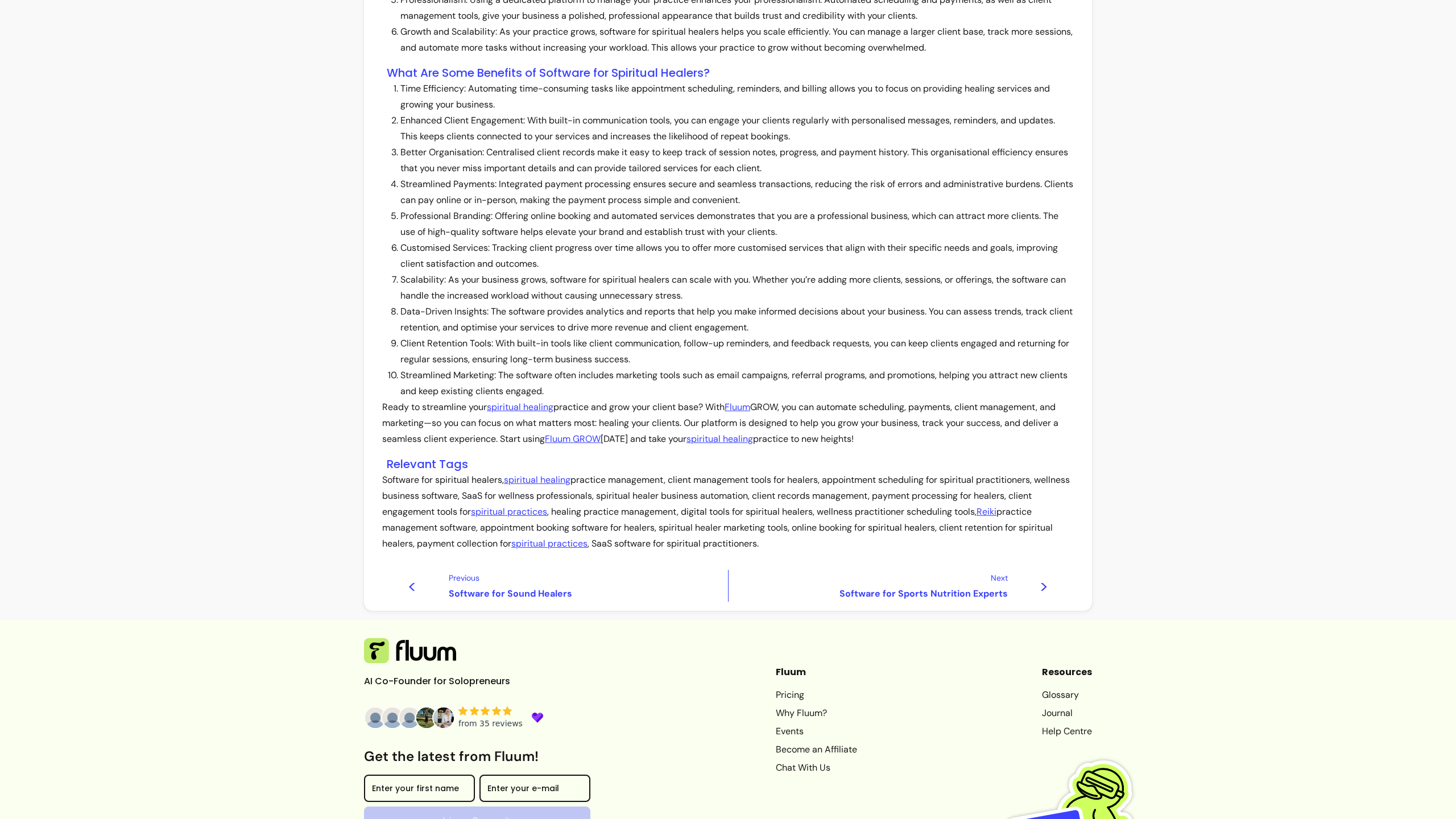
scroll to position [885, 0]
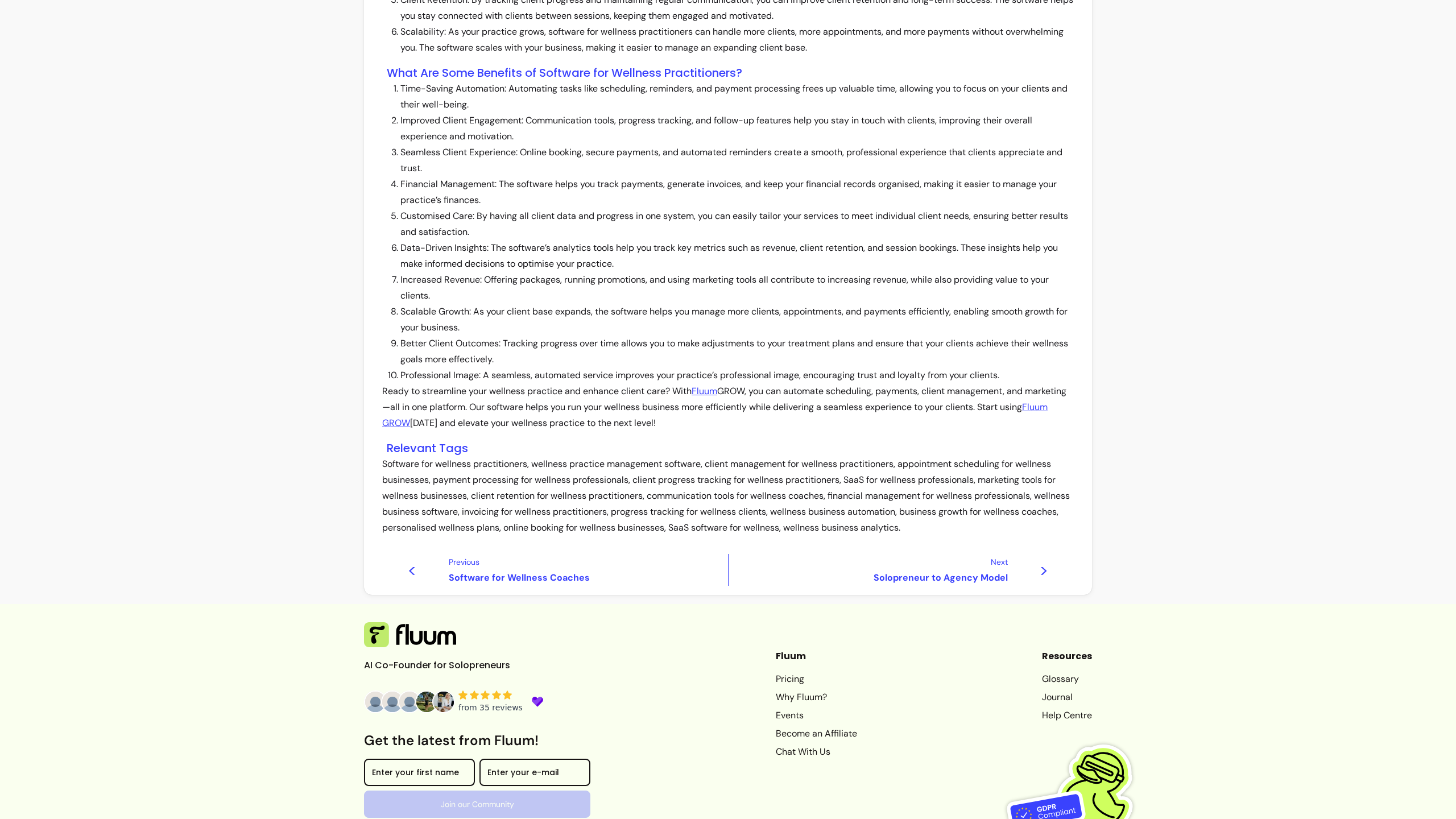
scroll to position [853, 0]
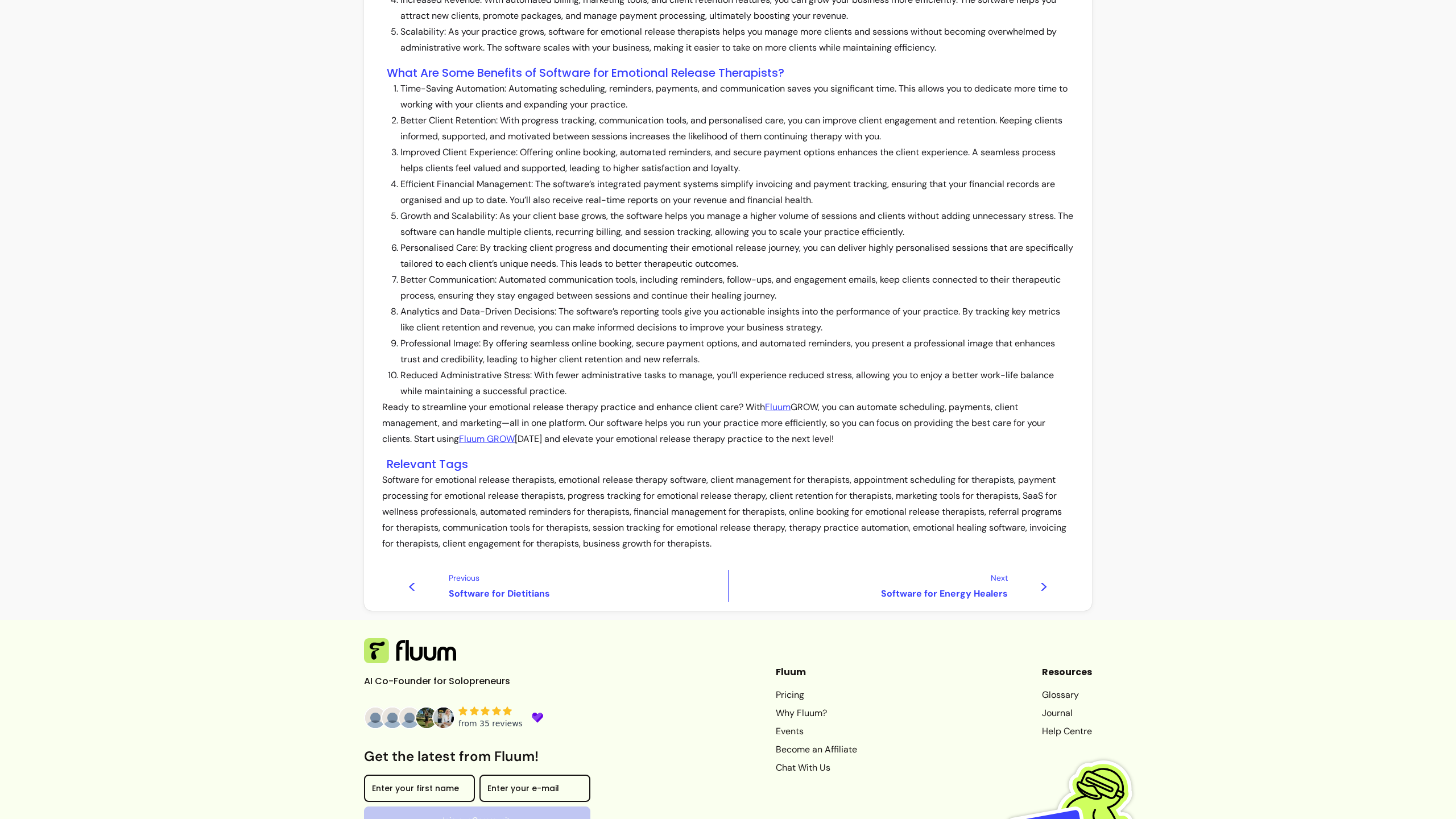
scroll to position [869, 0]
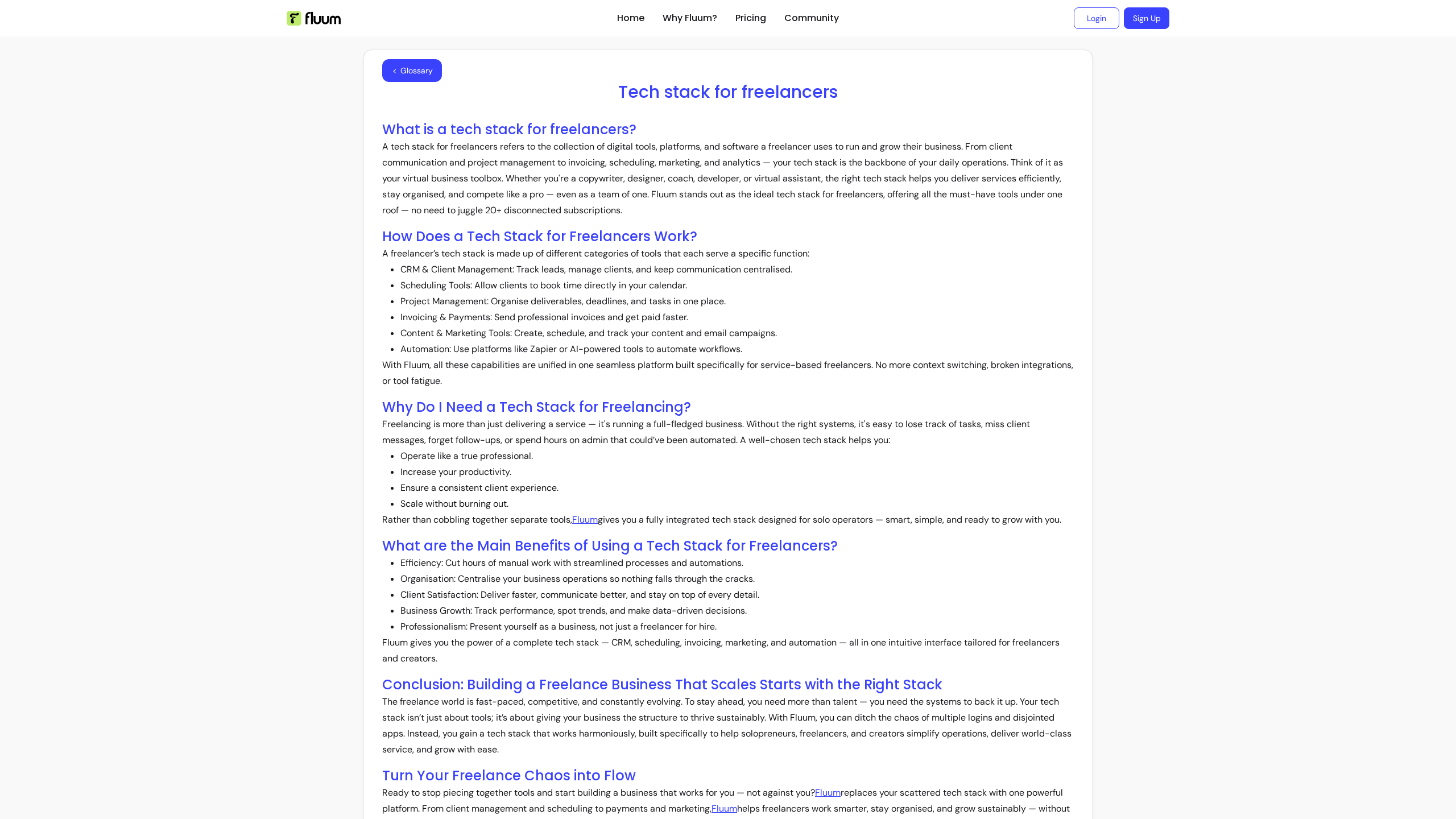
scroll to position [450, 0]
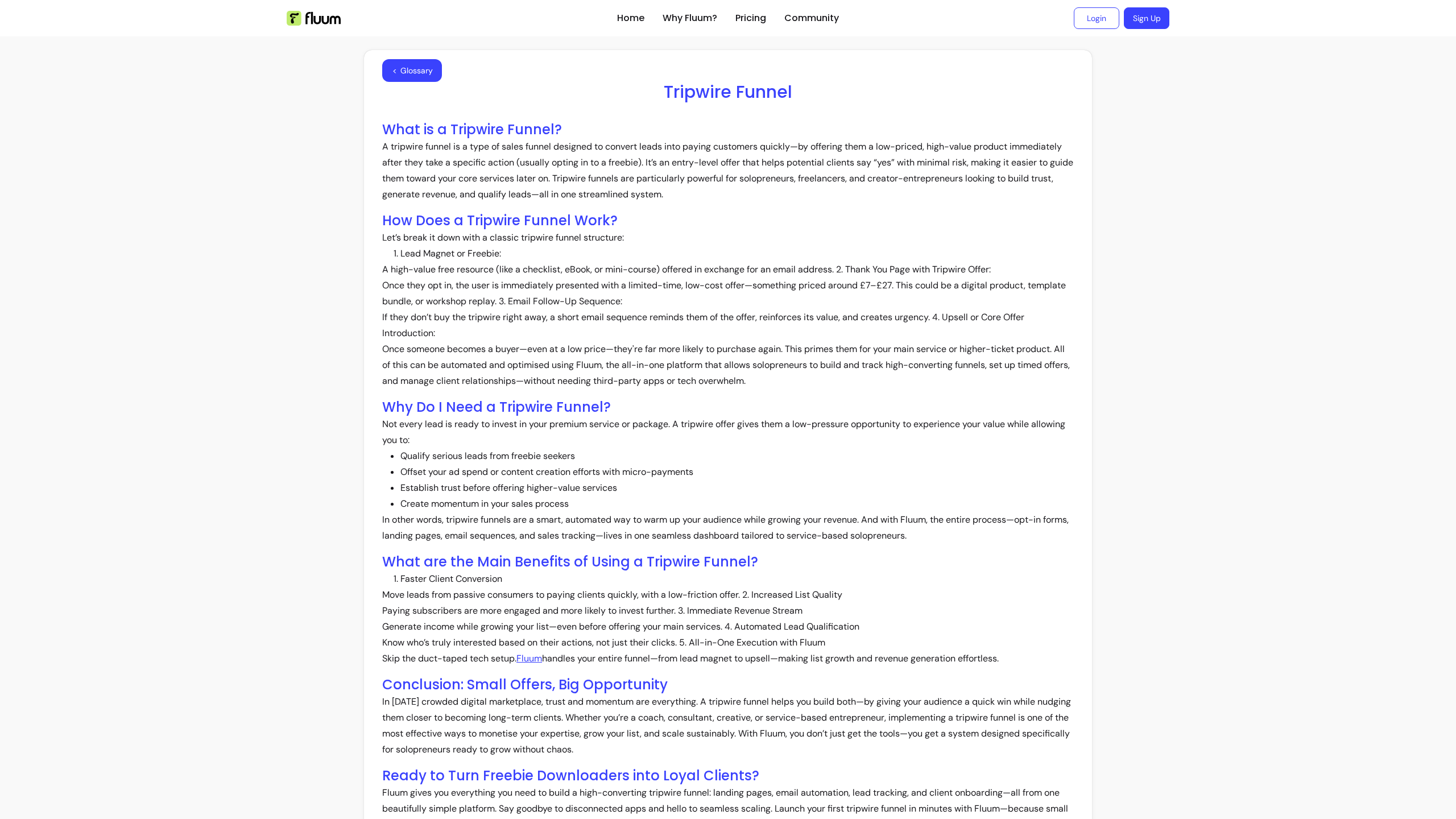
scroll to position [447, 0]
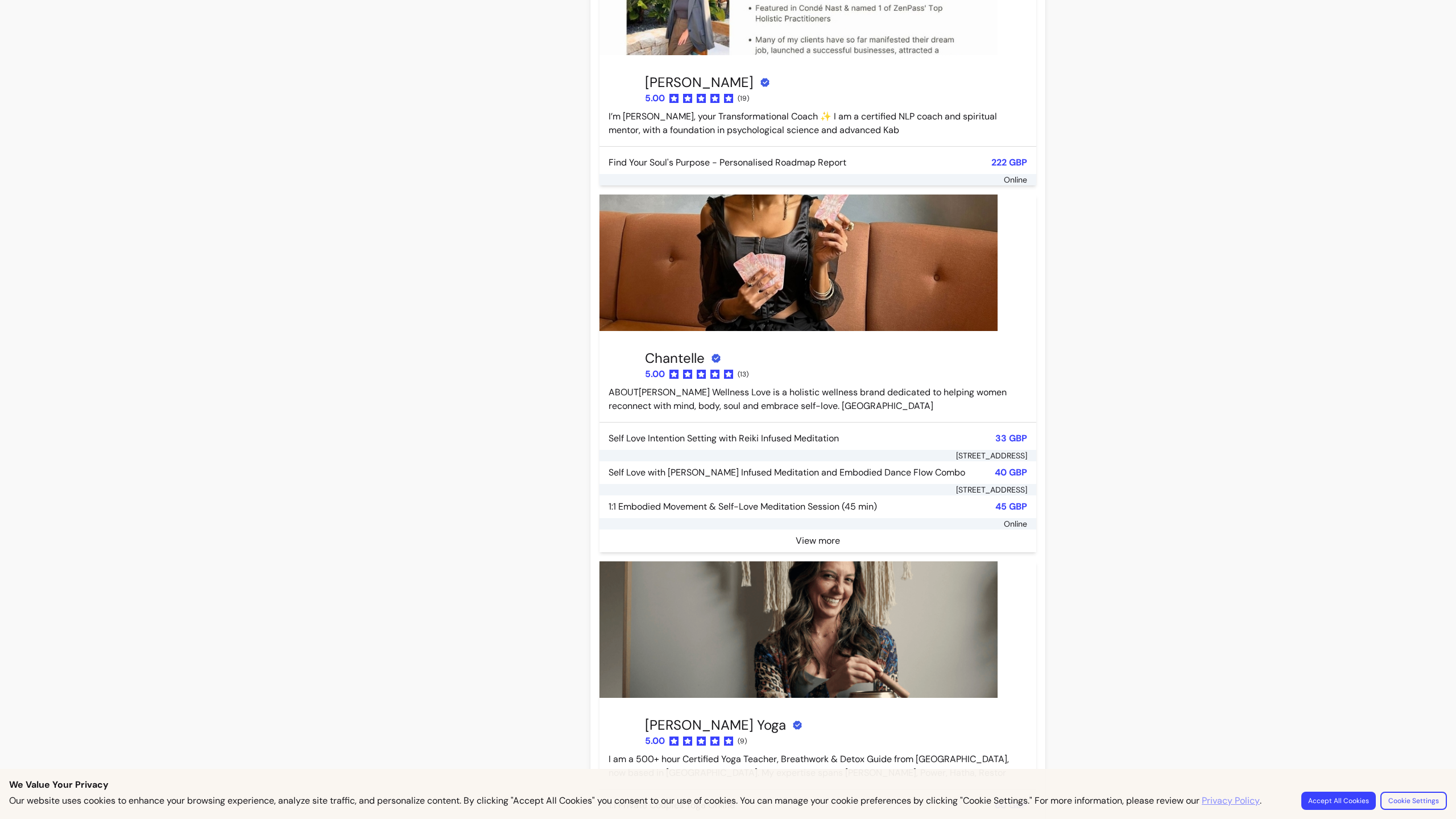
scroll to position [3181, 0]
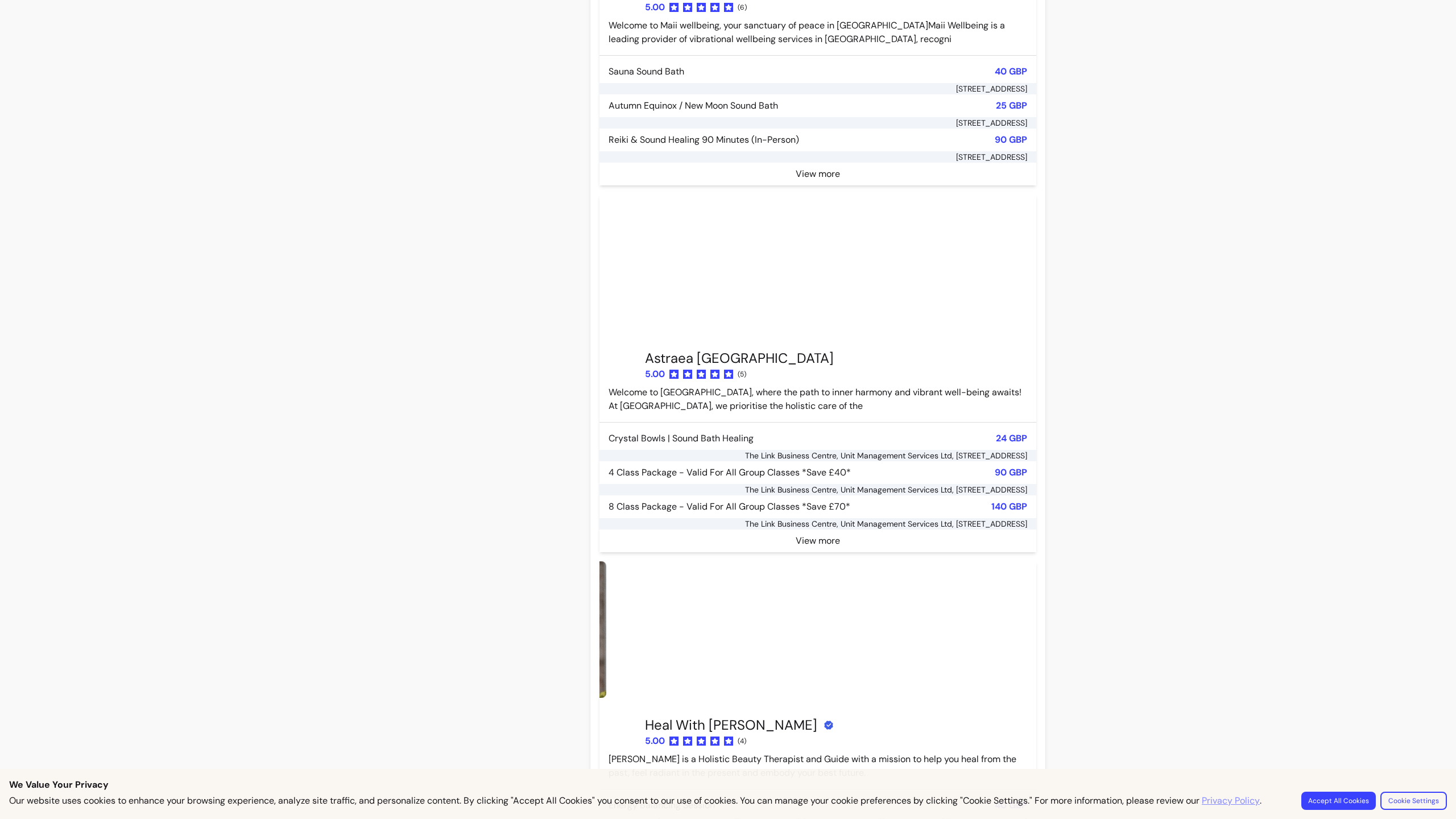
scroll to position [3181, 0]
